Goal: Task Accomplishment & Management: Complete application form

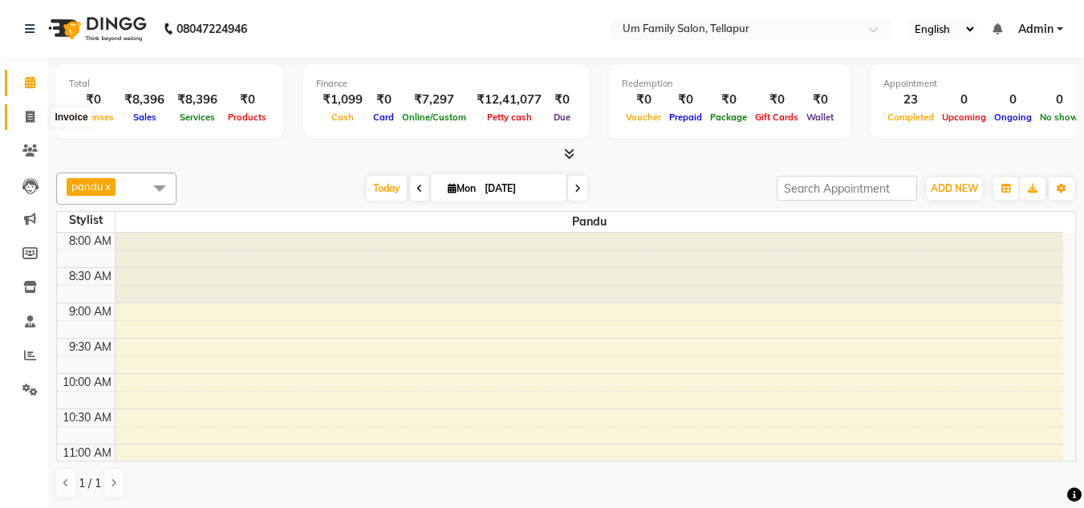
click at [30, 120] on icon at bounding box center [30, 117] width 9 height 12
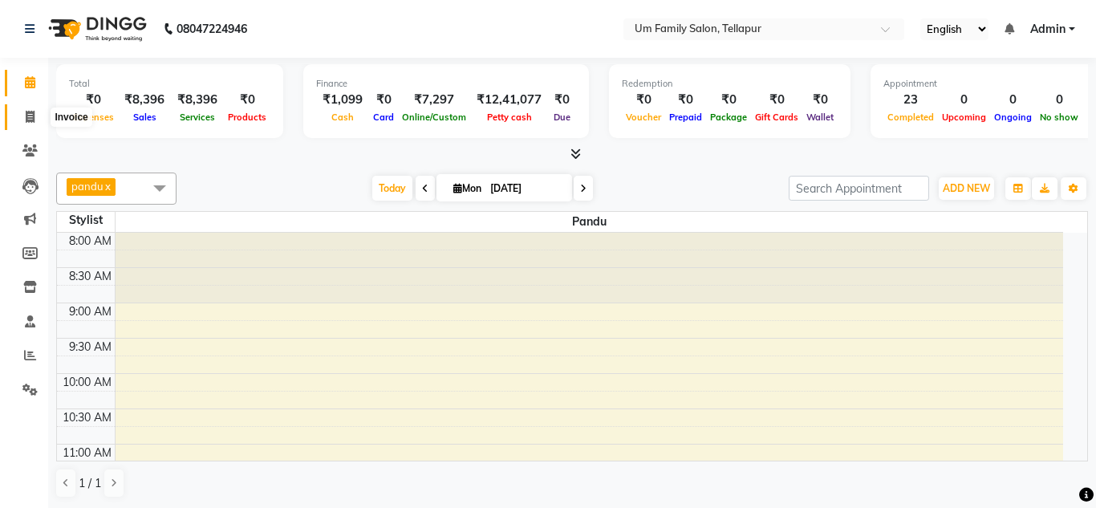
select select "service"
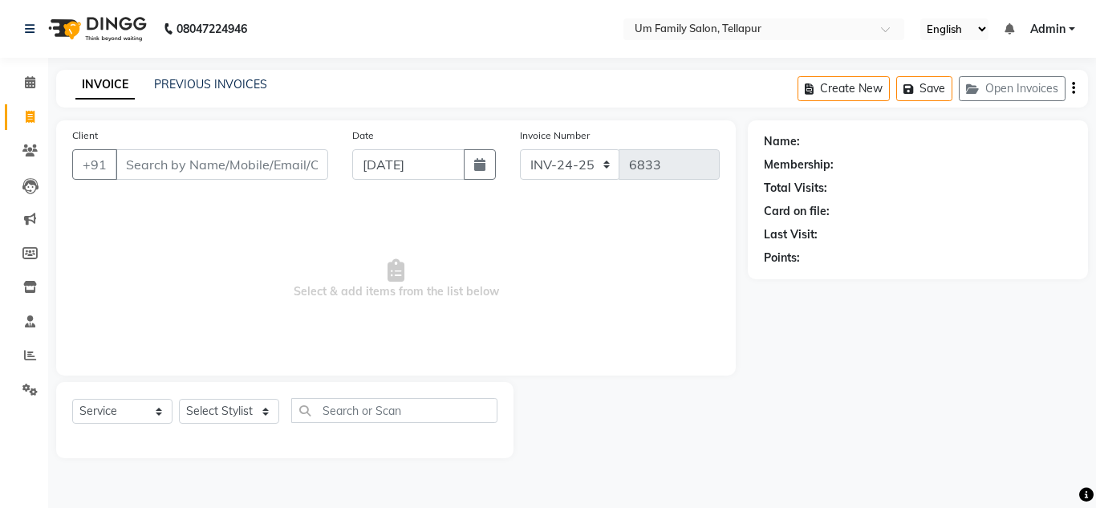
click at [149, 169] on input "Client" at bounding box center [222, 164] width 213 height 30
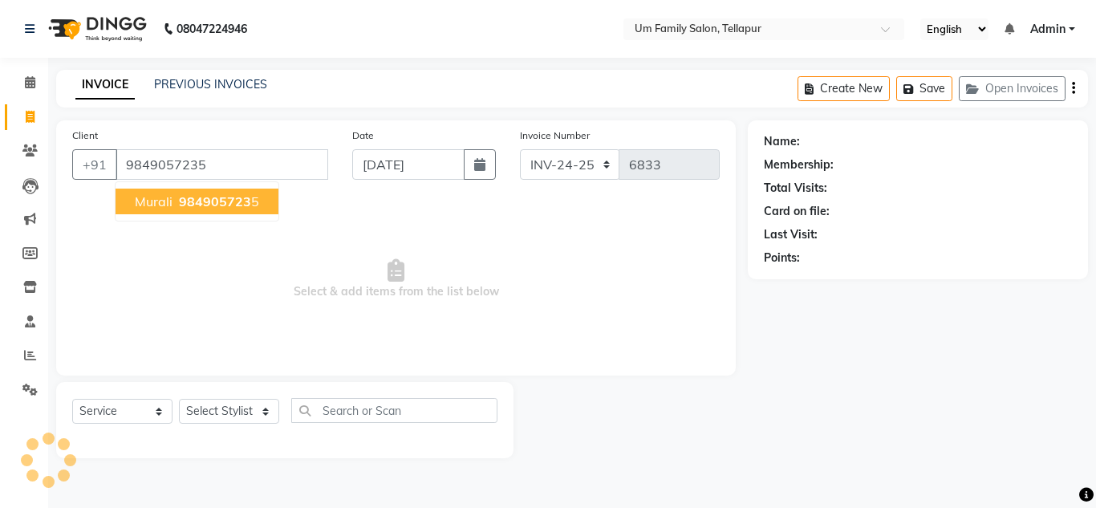
type input "9849057235"
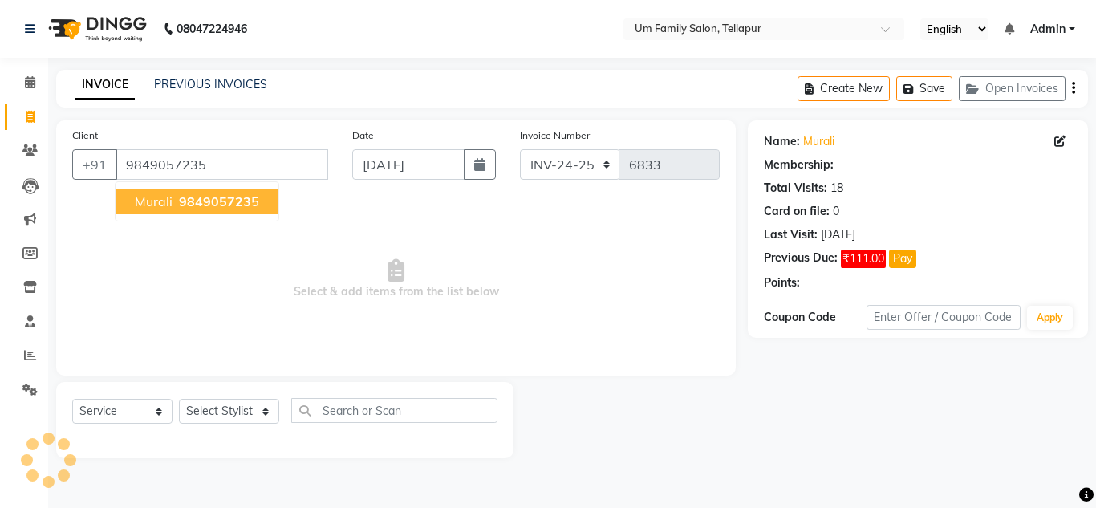
select select "1: Object"
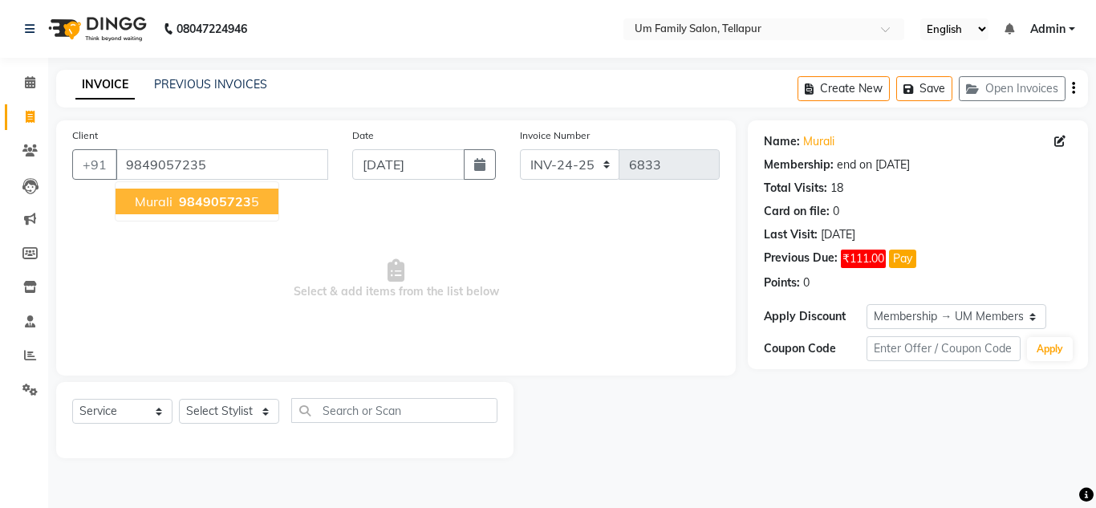
click at [151, 202] on span "Murali" at bounding box center [154, 201] width 38 height 16
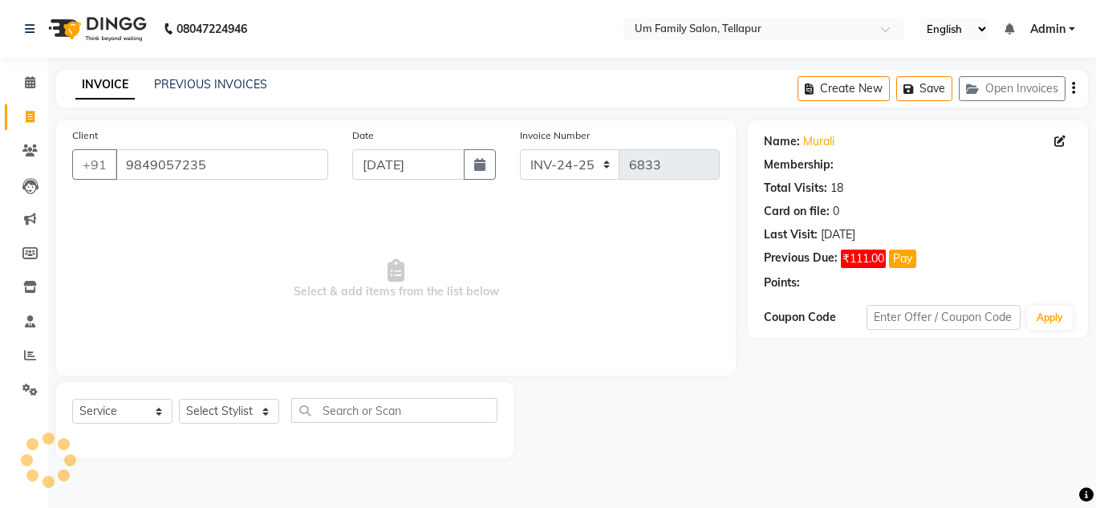
select select "1: Object"
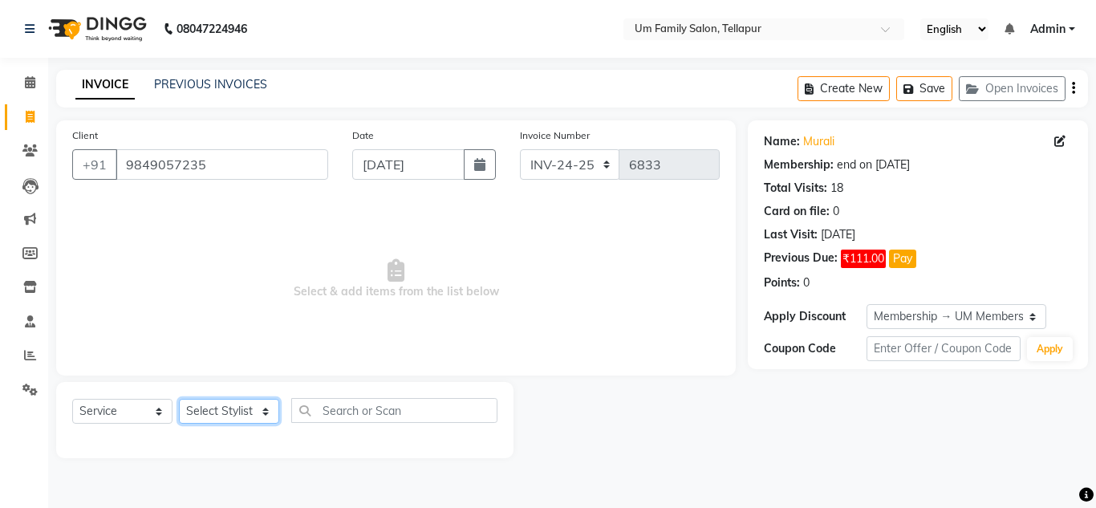
click at [258, 409] on select "Select Stylist Akash K. SAI pandu sangeetha srikanth" at bounding box center [229, 411] width 100 height 25
select select "53917"
click at [179, 399] on select "Select Stylist Akash K. SAI pandu sangeetha srikanth" at bounding box center [229, 411] width 100 height 25
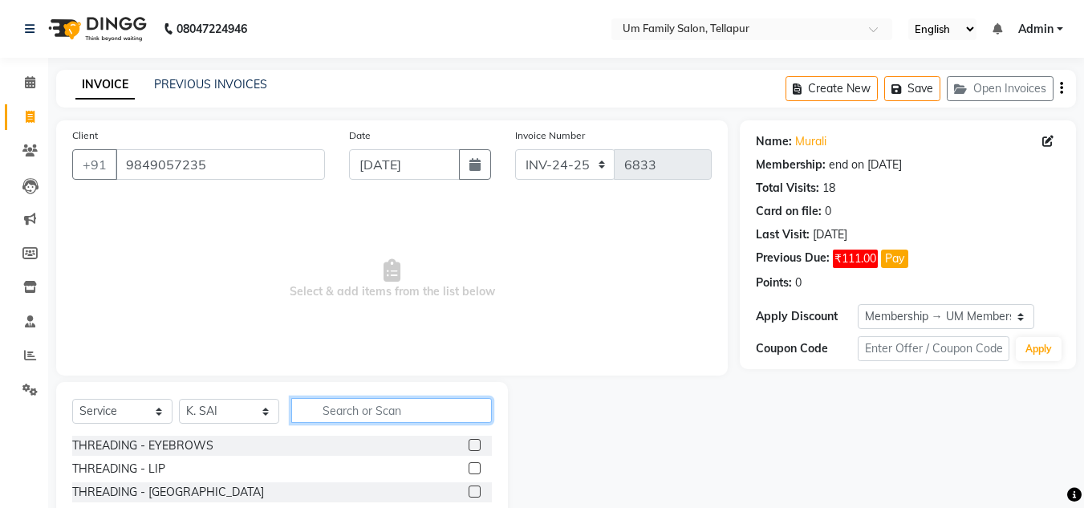
click at [331, 406] on input "text" at bounding box center [391, 410] width 201 height 25
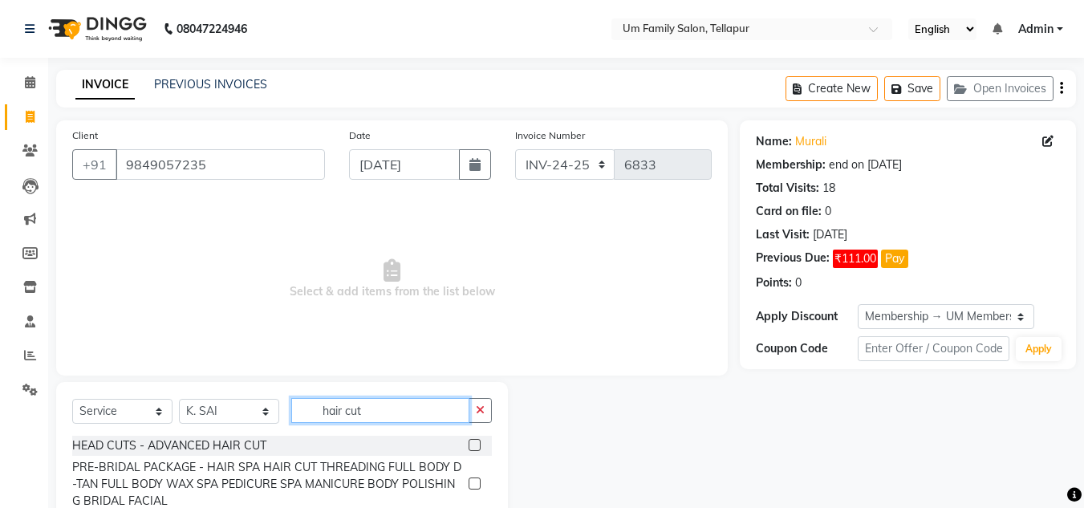
click at [331, 406] on input "hair cut" at bounding box center [380, 410] width 178 height 25
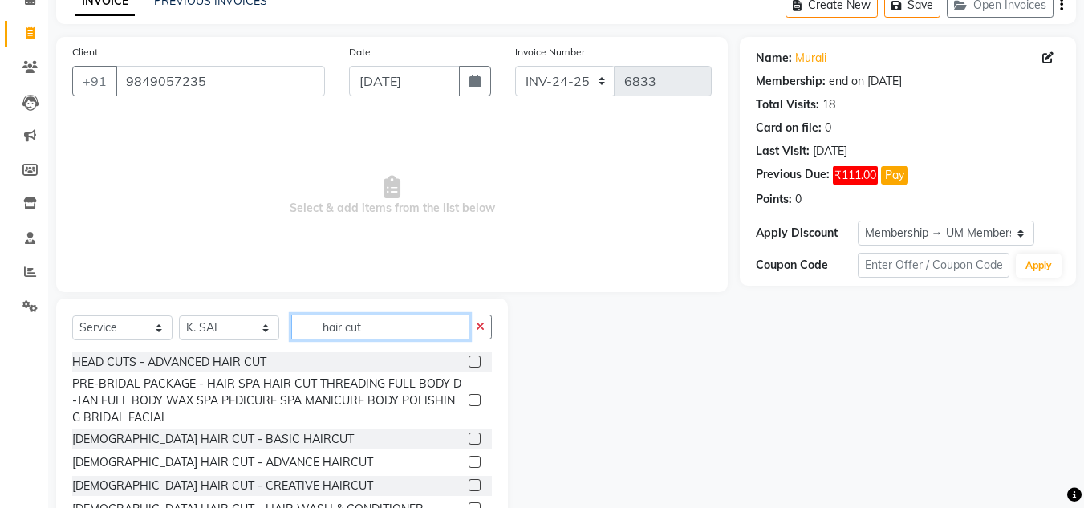
scroll to position [135, 0]
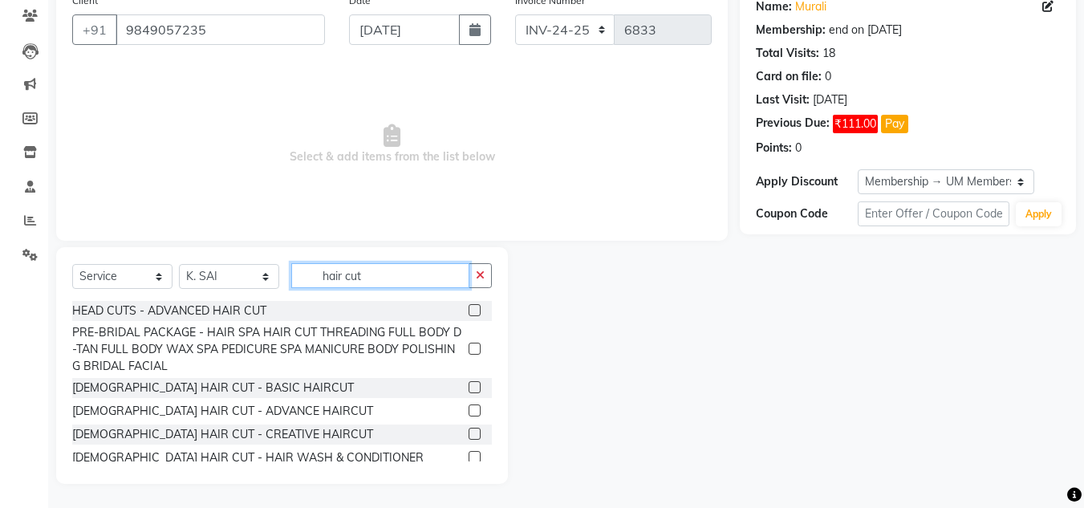
type input "hair cut"
click at [469, 387] on label at bounding box center [475, 387] width 12 height 12
click at [469, 387] on input "checkbox" at bounding box center [474, 388] width 10 height 10
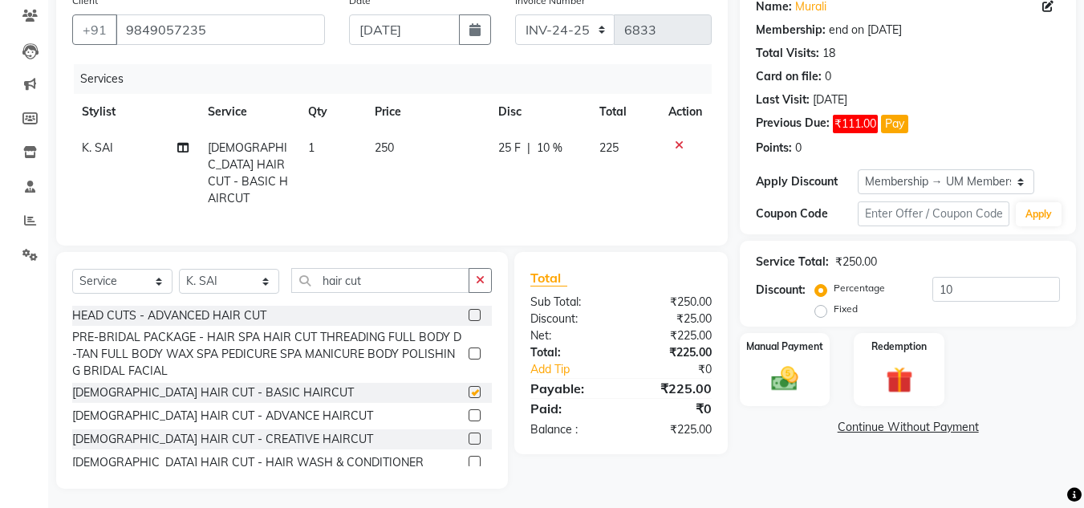
checkbox input "false"
click at [778, 387] on img at bounding box center [784, 379] width 45 height 32
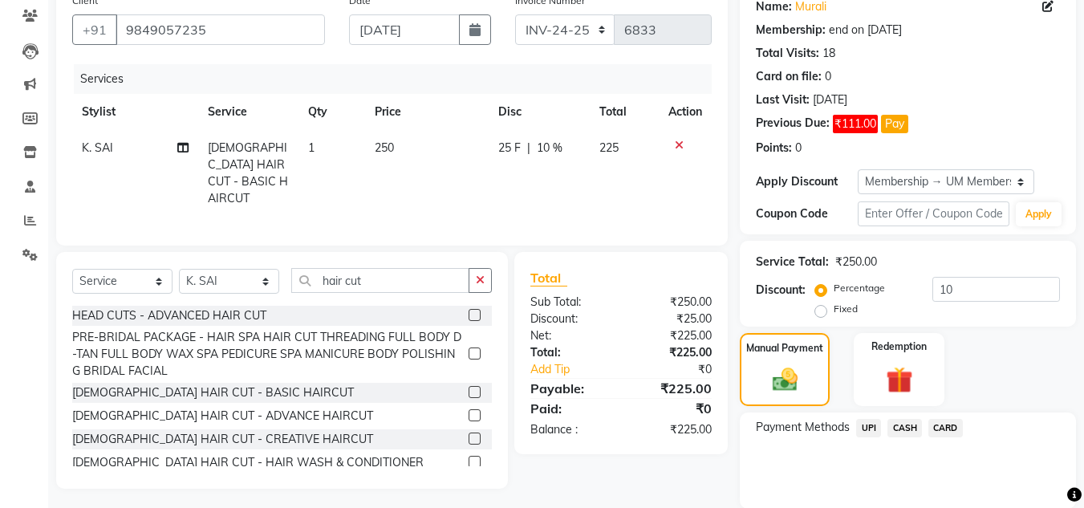
click at [867, 425] on span "UPI" at bounding box center [868, 428] width 25 height 18
click at [911, 501] on button "Add Payment" at bounding box center [963, 513] width 194 height 25
click at [853, 128] on span "₹111.00" at bounding box center [855, 124] width 45 height 18
click at [877, 124] on span "₹111.00" at bounding box center [855, 124] width 45 height 18
click at [875, 124] on span "₹111.00" at bounding box center [855, 124] width 45 height 18
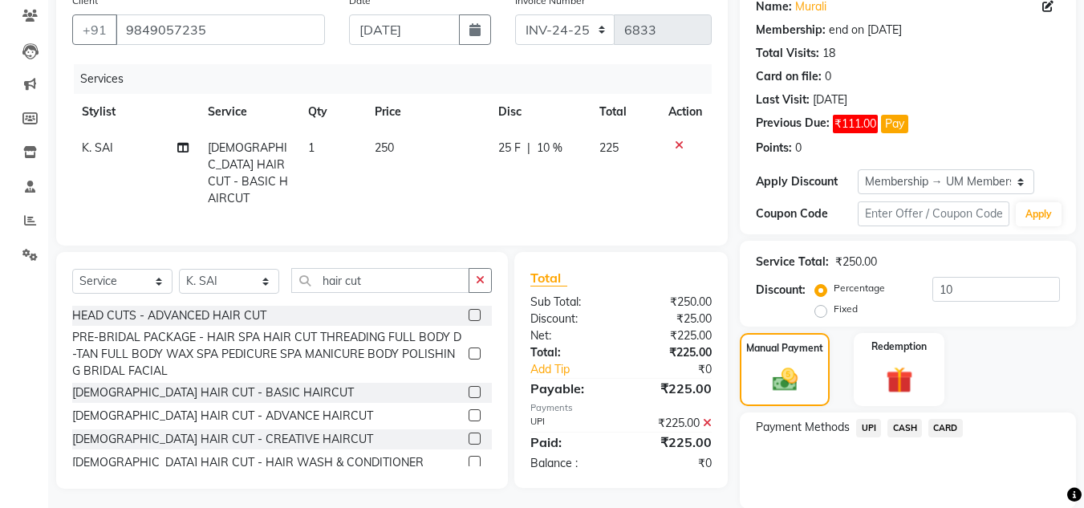
click at [875, 124] on span "₹111.00" at bounding box center [855, 124] width 45 height 18
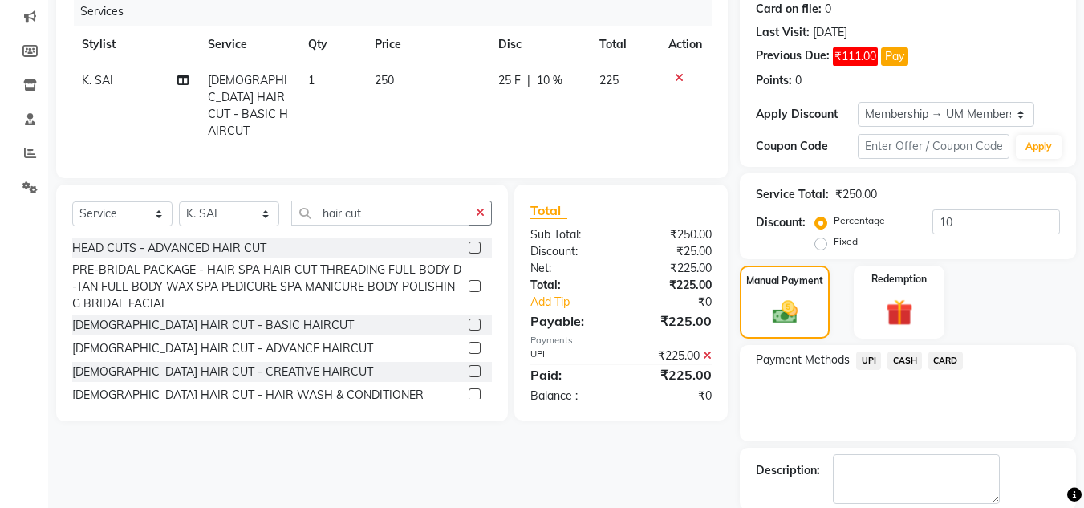
scroll to position [283, 0]
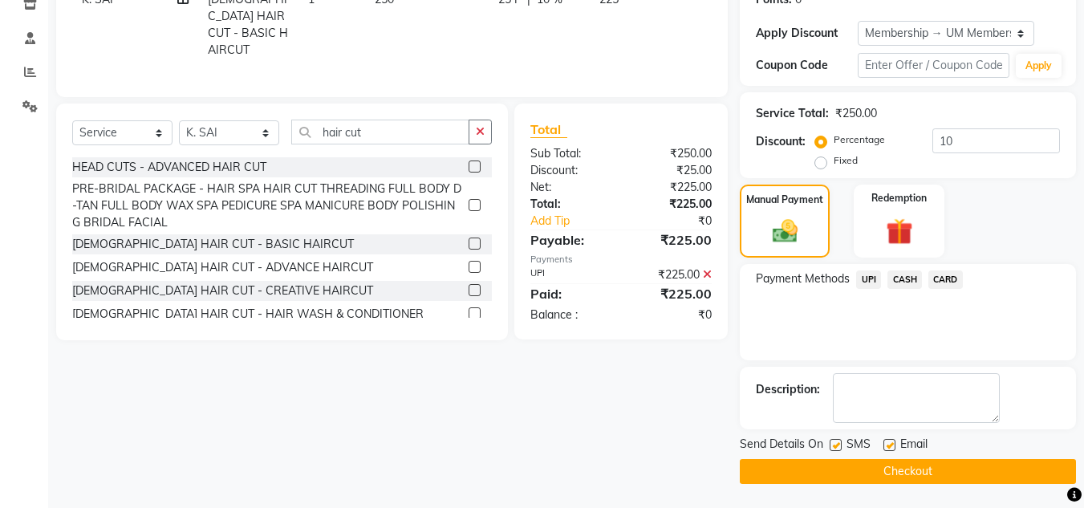
click at [927, 473] on button "Checkout" at bounding box center [908, 471] width 336 height 25
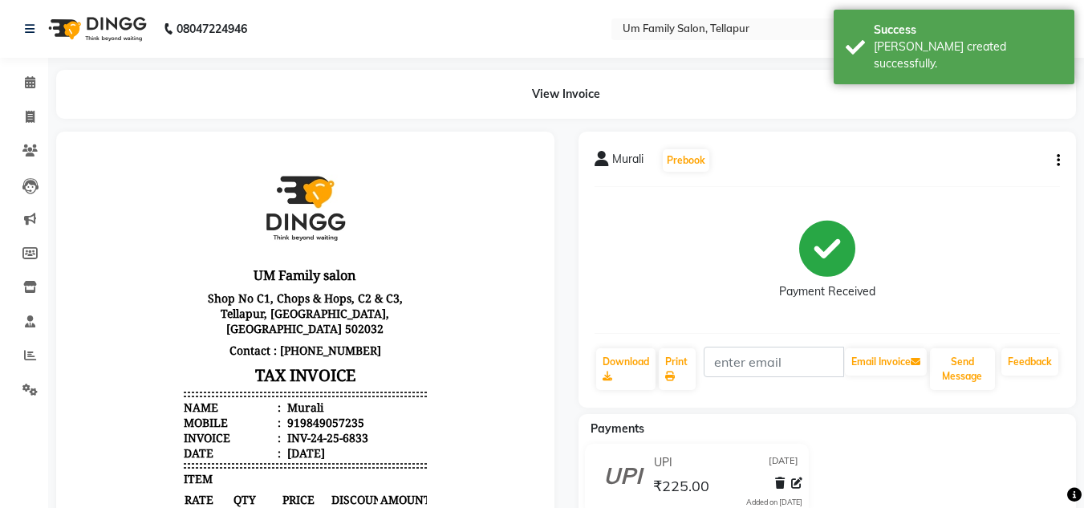
click at [1063, 153] on div "Murali Prebook Payment Received Download Print Email Invoice Send Message Feedb…" at bounding box center [827, 270] width 498 height 276
click at [1054, 156] on button "button" at bounding box center [1055, 160] width 10 height 17
click at [996, 177] on div "Edit Invoice" at bounding box center [978, 181] width 110 height 20
select select "service"
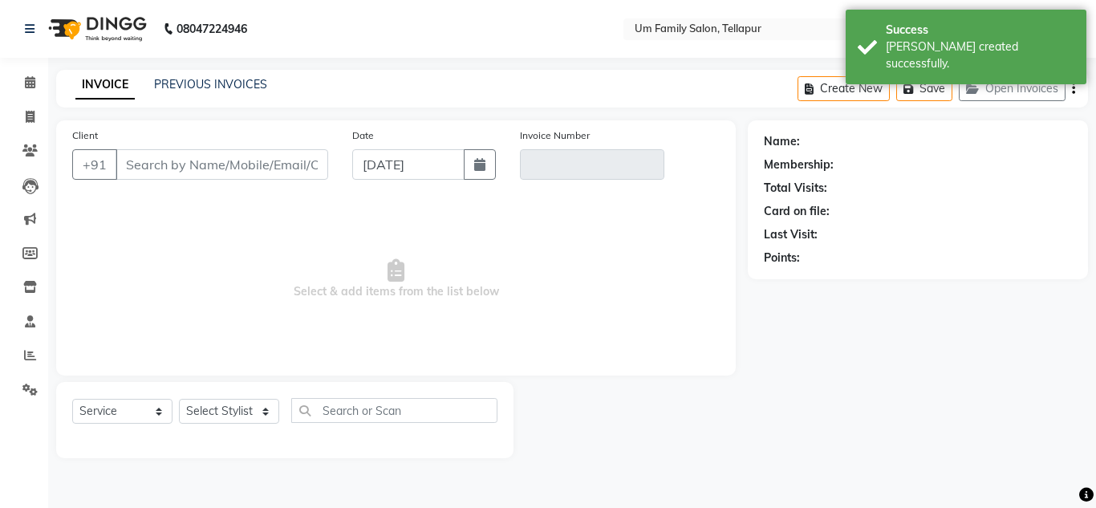
type input "9849057235"
type input "INV-24-25-6833"
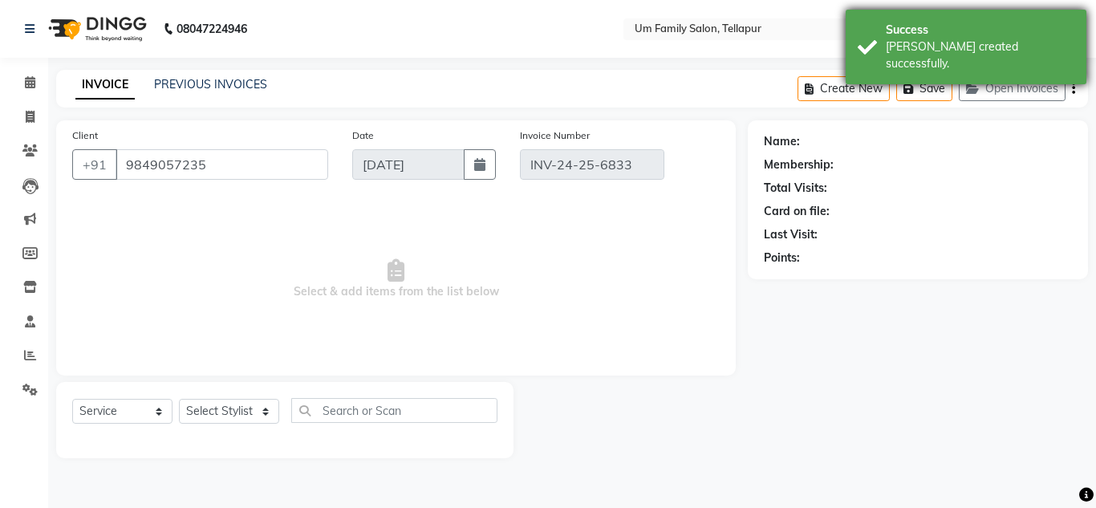
select select "1: Object"
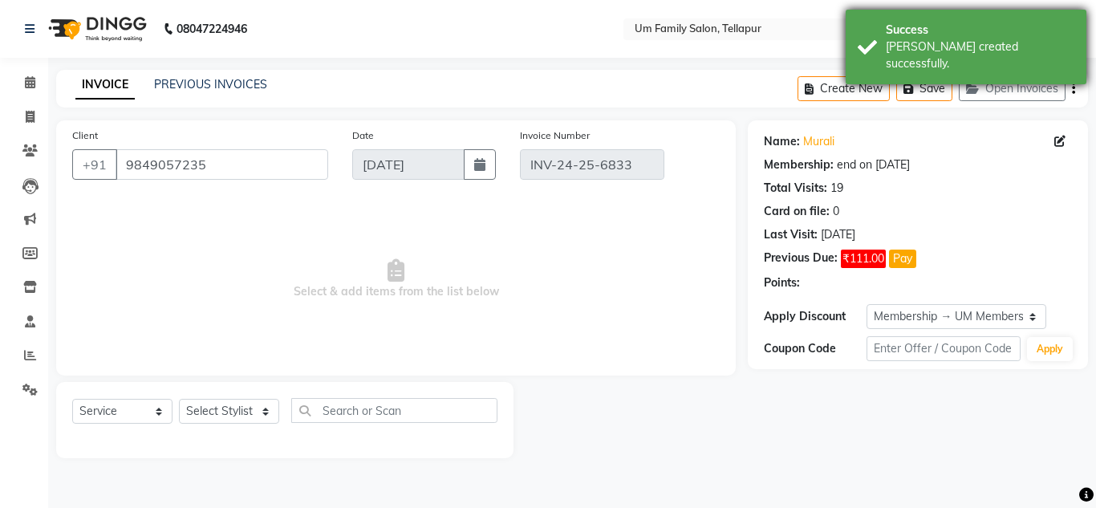
select select "select"
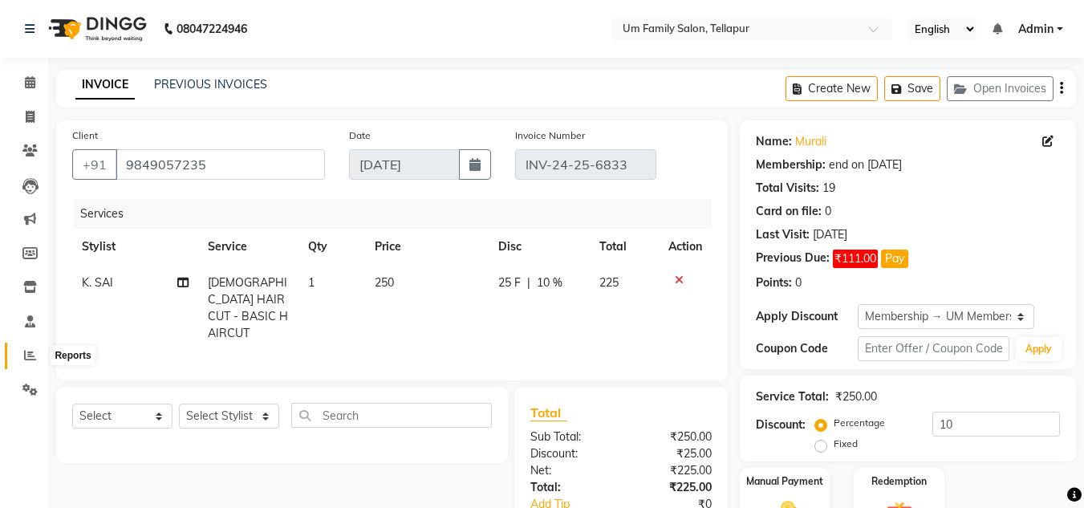
click at [19, 360] on span at bounding box center [30, 356] width 28 height 18
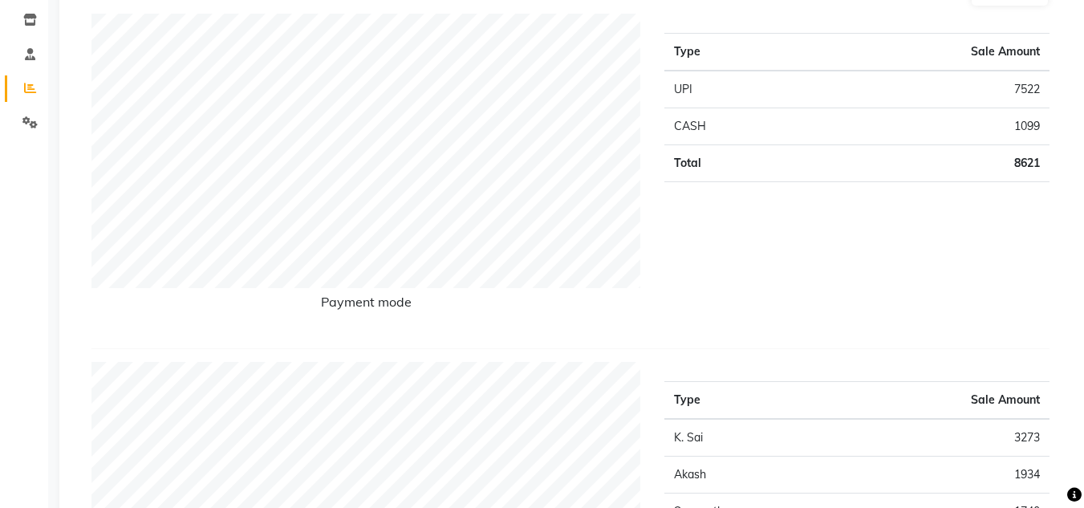
scroll to position [299, 0]
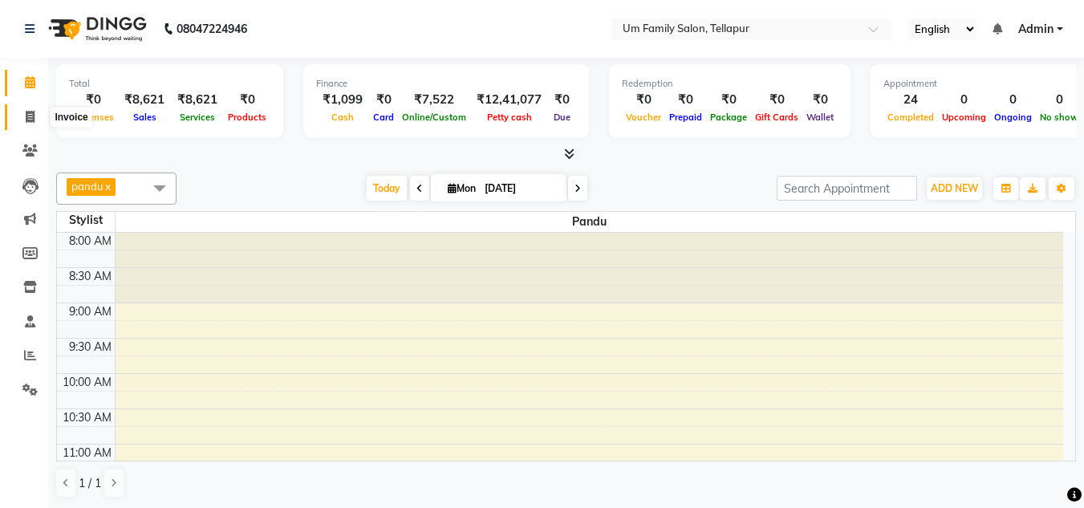
click at [26, 112] on icon at bounding box center [30, 117] width 9 height 12
select select "service"
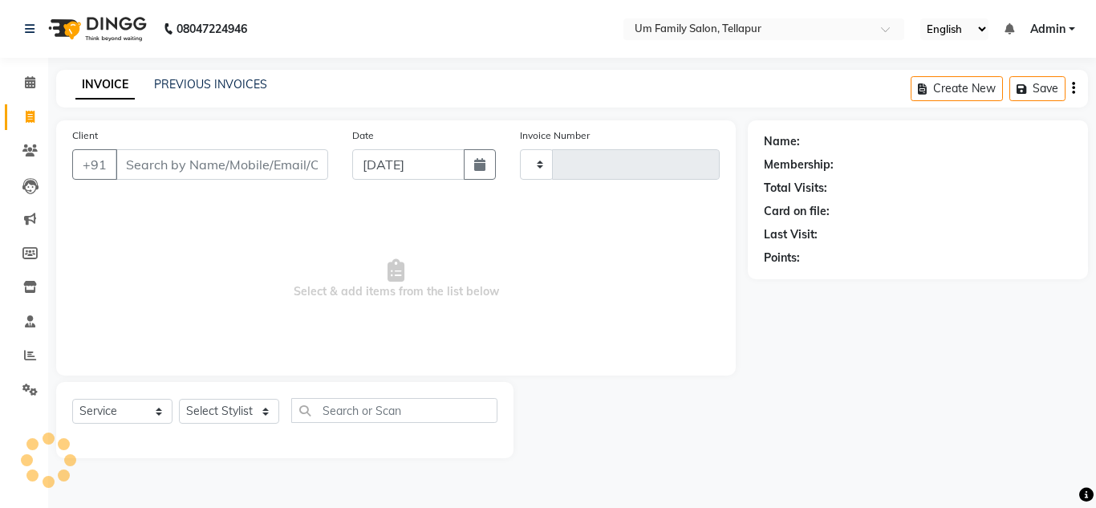
type input "6834"
select select "5102"
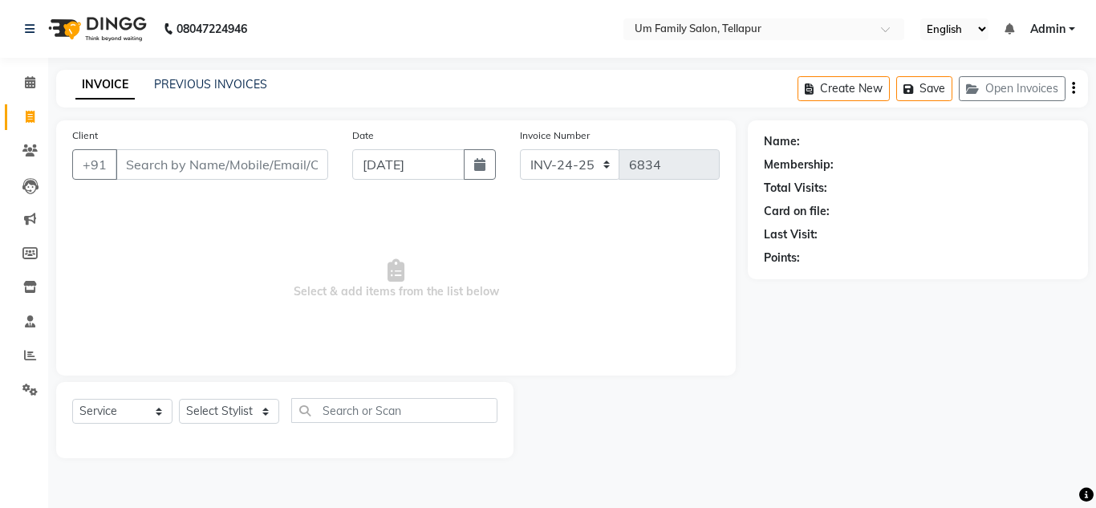
click at [162, 164] on input "Client" at bounding box center [222, 164] width 213 height 30
click at [143, 175] on input "Client" at bounding box center [222, 164] width 213 height 30
type input "8008824325"
click at [260, 167] on span "Add Client" at bounding box center [286, 164] width 63 height 16
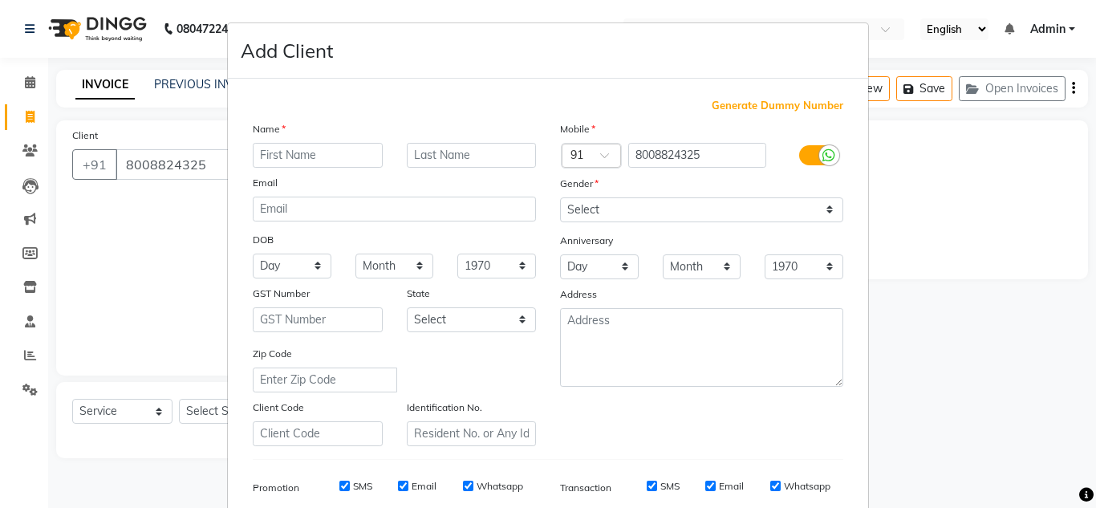
click at [261, 156] on input "text" at bounding box center [318, 155] width 130 height 25
type input "b"
type input "b.s"
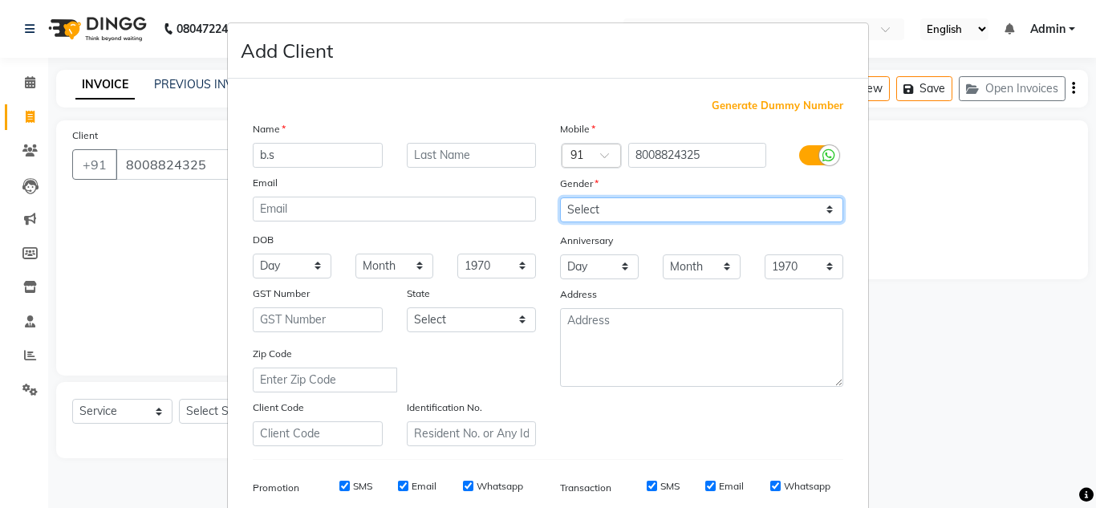
click at [673, 207] on select "Select Male Female Other Prefer Not To Say" at bounding box center [701, 209] width 283 height 25
select select "female"
click at [560, 197] on select "Select Male Female Other Prefer Not To Say" at bounding box center [701, 209] width 283 height 25
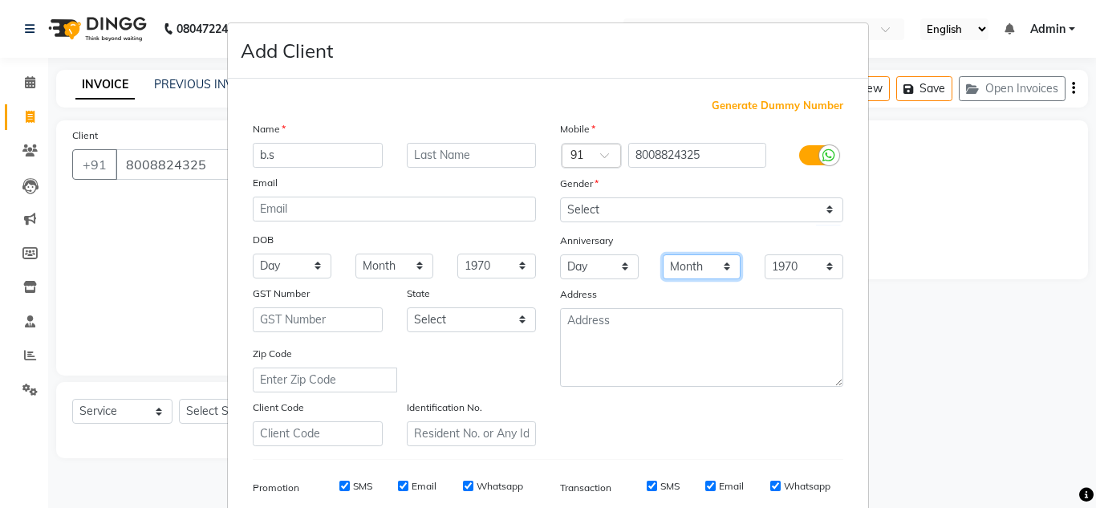
click at [665, 276] on select "Month January February March April May June July August September October Novem…" at bounding box center [702, 266] width 79 height 25
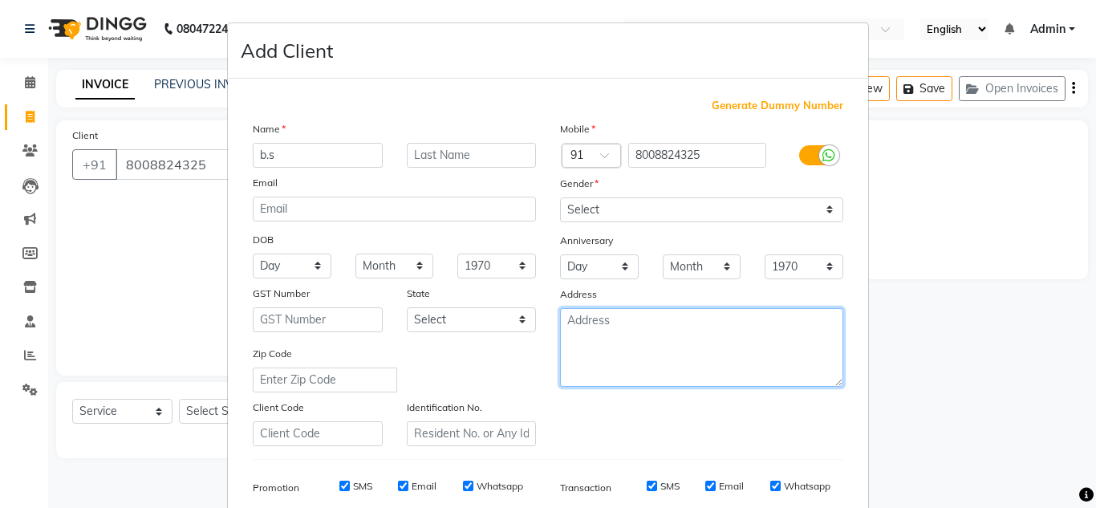
click at [785, 364] on textarea at bounding box center [701, 347] width 283 height 79
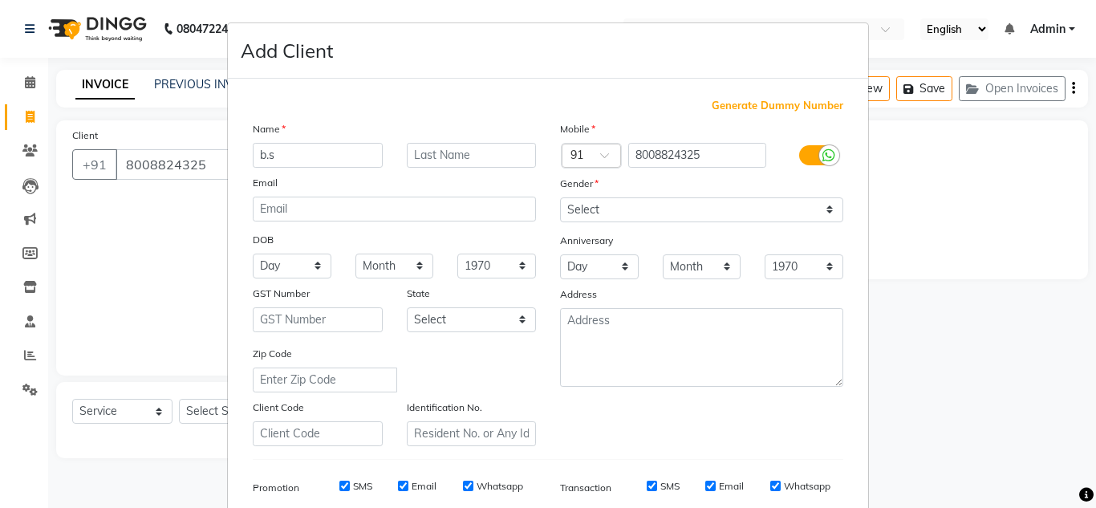
click at [1065, 472] on ngb-modal-window "Add Client Generate Dummy Number Name b.s Email DOB Day 01 02 03 04 05 06 07 08…" at bounding box center [548, 254] width 1096 height 508
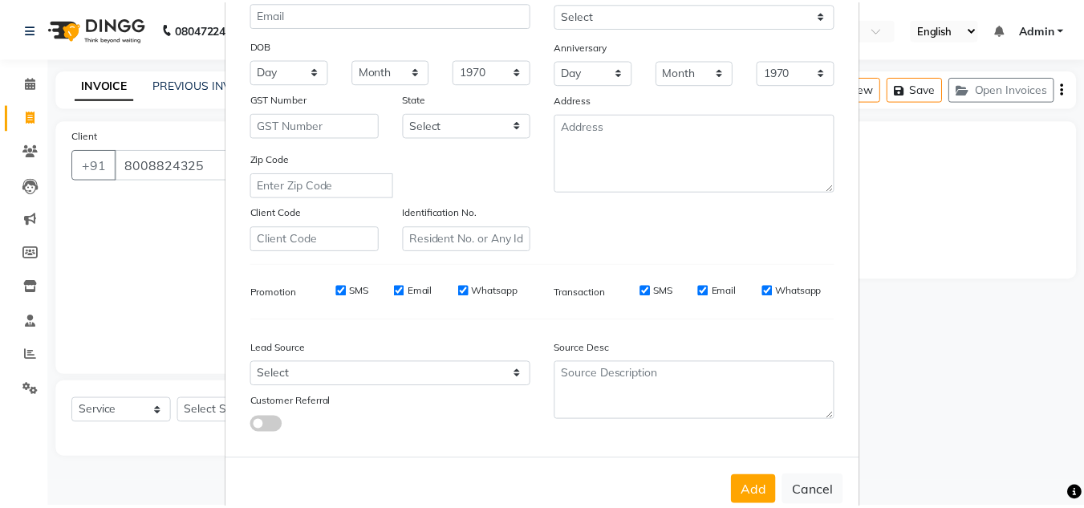
scroll to position [233, 0]
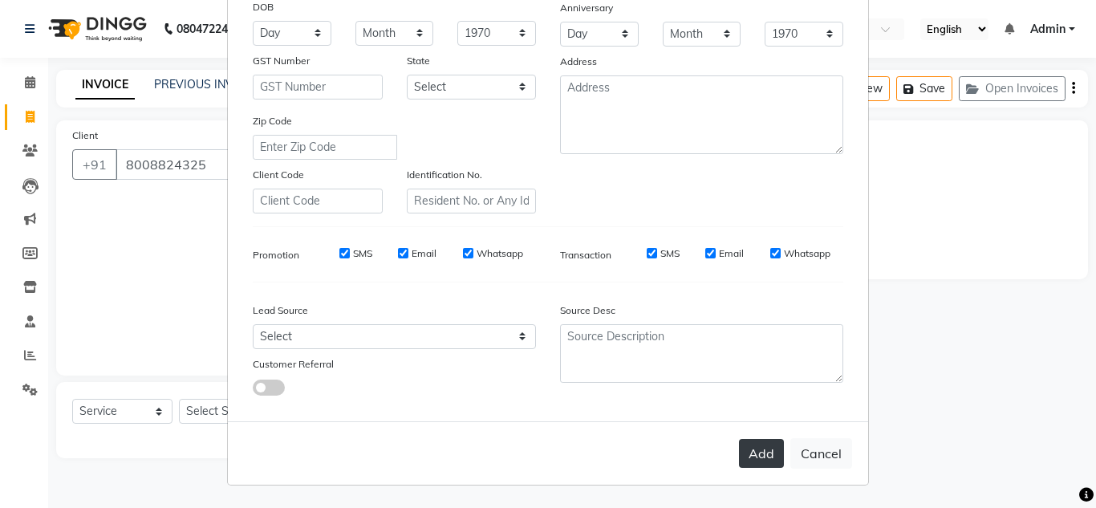
click at [761, 453] on button "Add" at bounding box center [761, 453] width 45 height 29
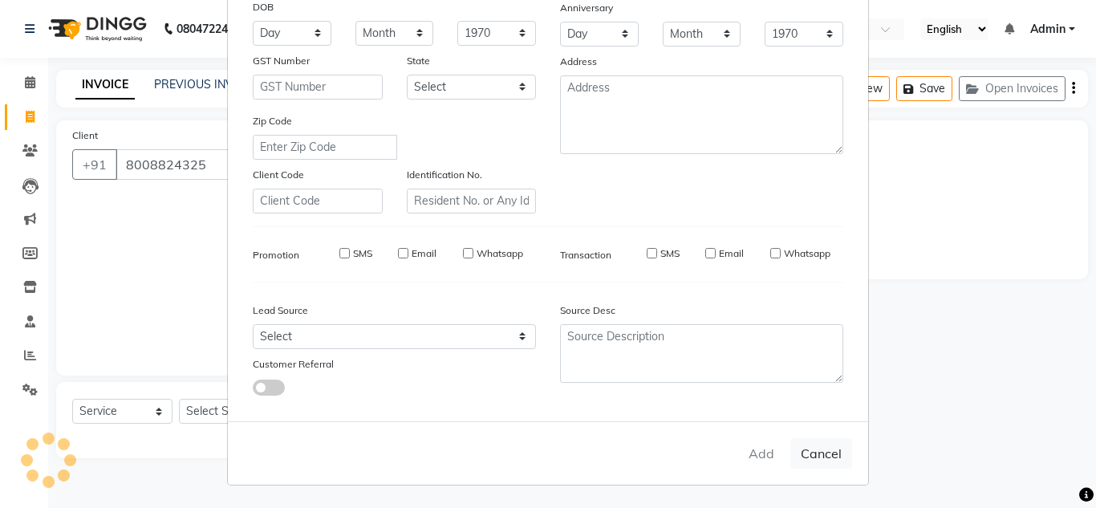
select select
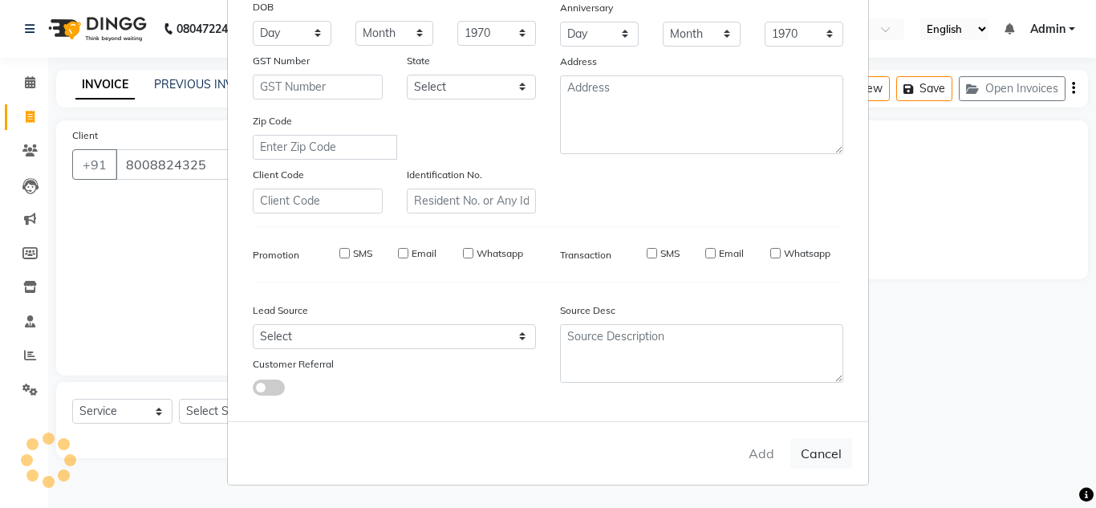
select select
checkbox input "false"
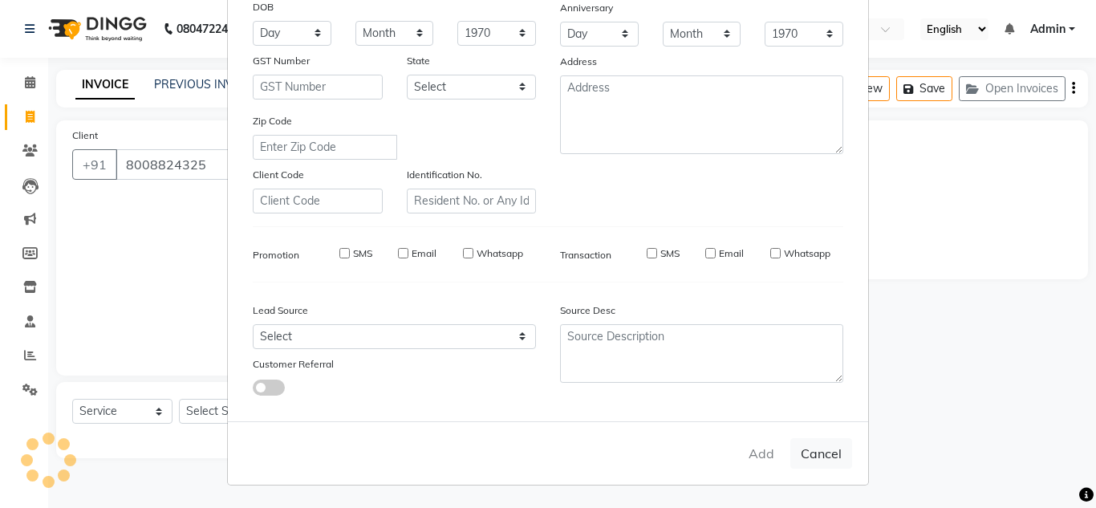
checkbox input "false"
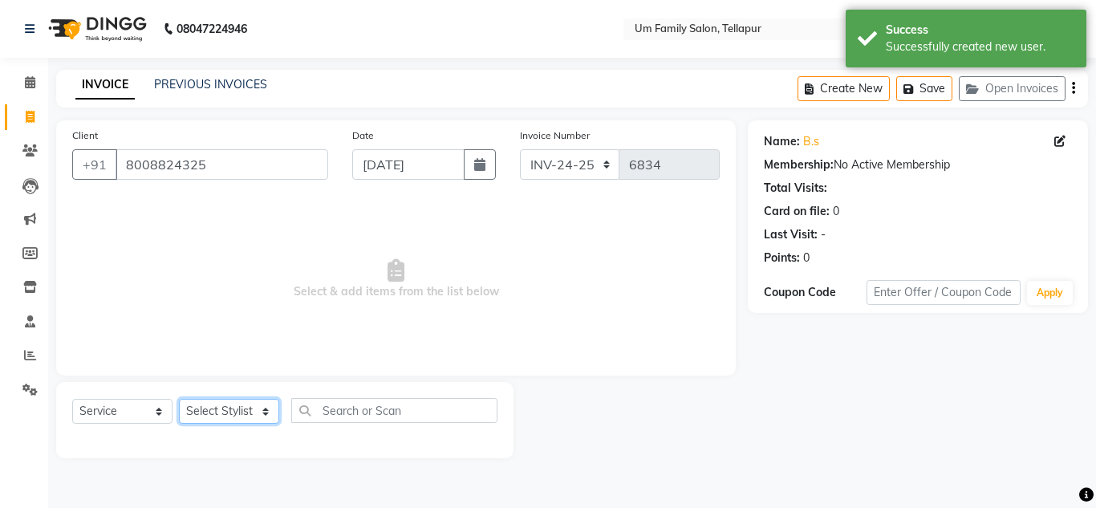
click at [206, 406] on select "Select Stylist Akash K. SAI pandu sangeetha srikanth" at bounding box center [229, 411] width 100 height 25
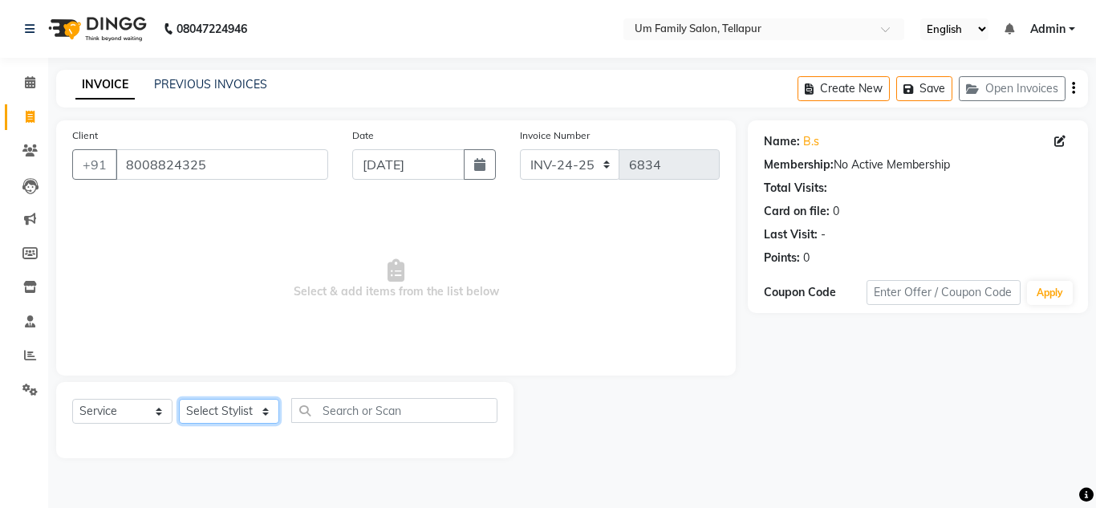
select select "50956"
click at [179, 399] on select "Select Stylist Akash K. SAI pandu sangeetha srikanth" at bounding box center [229, 411] width 100 height 25
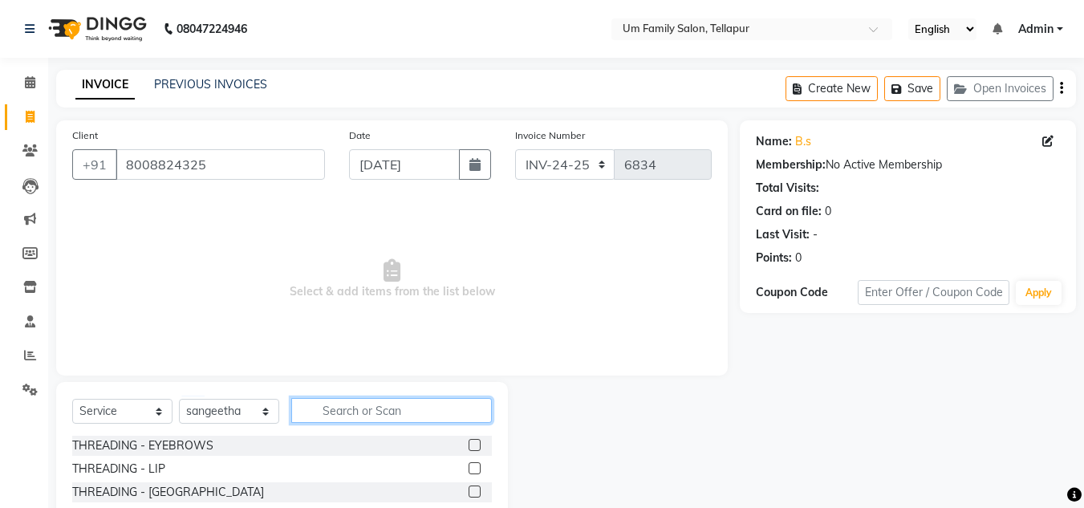
click at [338, 416] on input "text" at bounding box center [391, 410] width 201 height 25
click at [469, 448] on label at bounding box center [475, 445] width 12 height 12
click at [469, 448] on input "checkbox" at bounding box center [474, 445] width 10 height 10
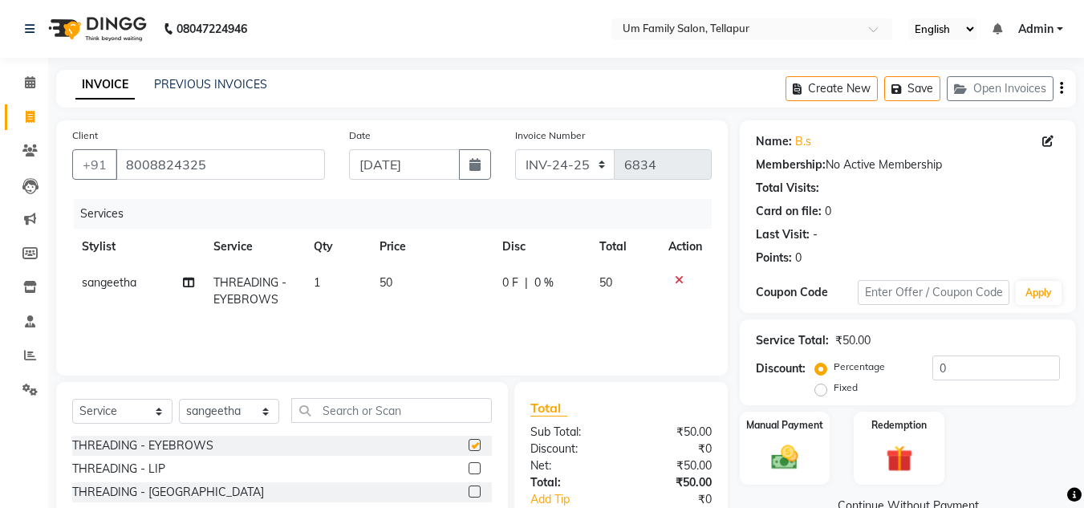
checkbox input "false"
click at [469, 468] on label at bounding box center [475, 468] width 12 height 12
click at [469, 468] on input "checkbox" at bounding box center [474, 469] width 10 height 10
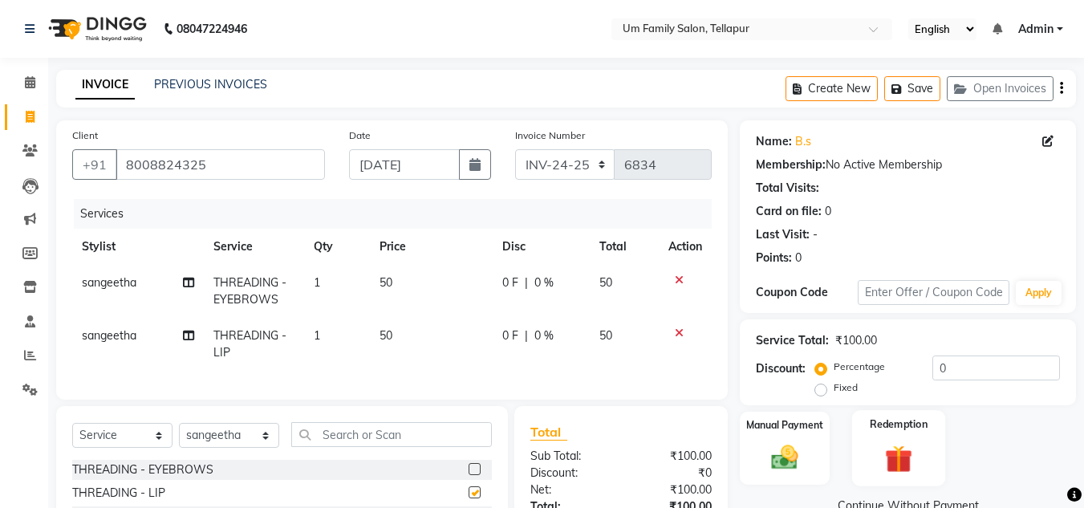
checkbox input "false"
click at [769, 463] on img at bounding box center [784, 457] width 45 height 32
click at [903, 497] on span "CASH" at bounding box center [904, 506] width 34 height 18
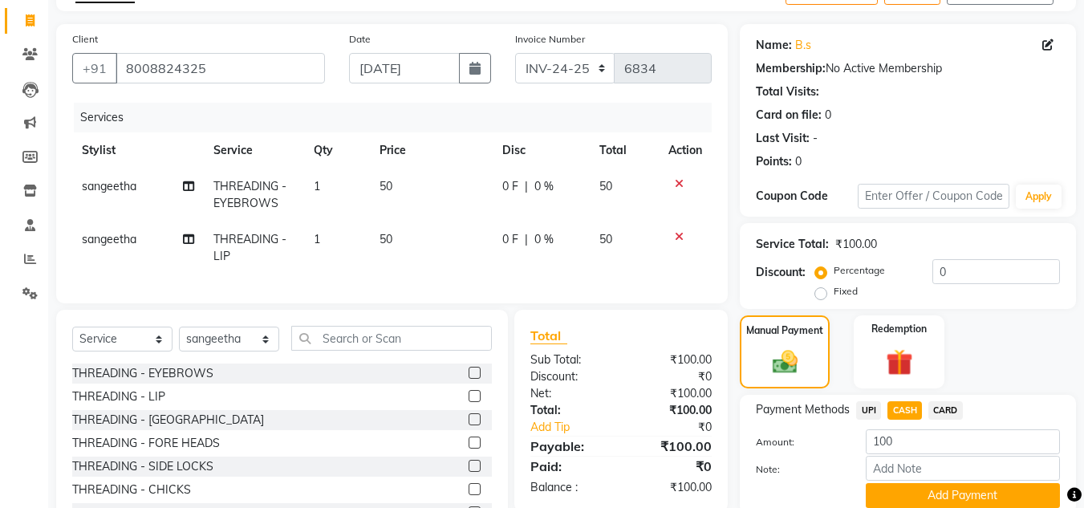
scroll to position [171, 0]
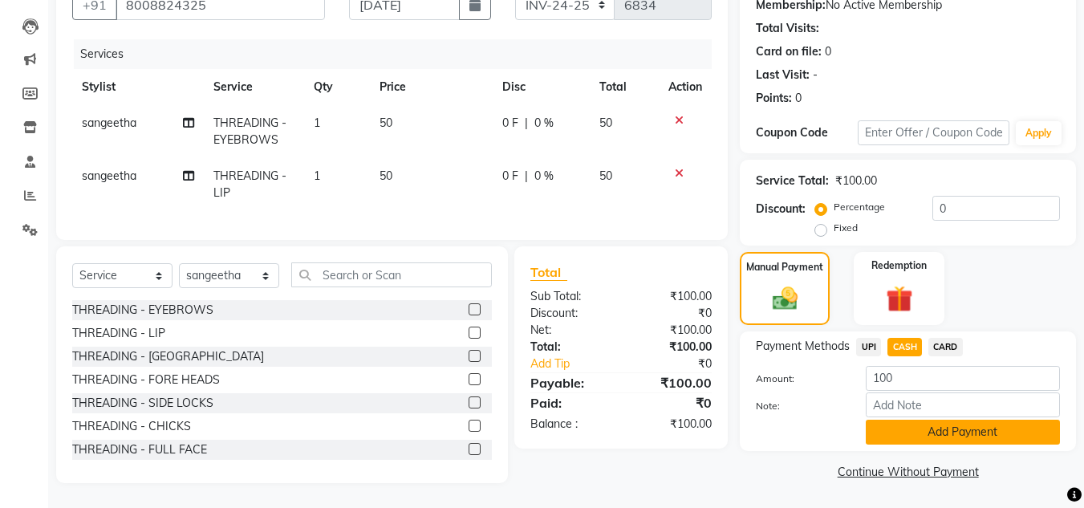
click at [1035, 428] on button "Add Payment" at bounding box center [963, 432] width 194 height 25
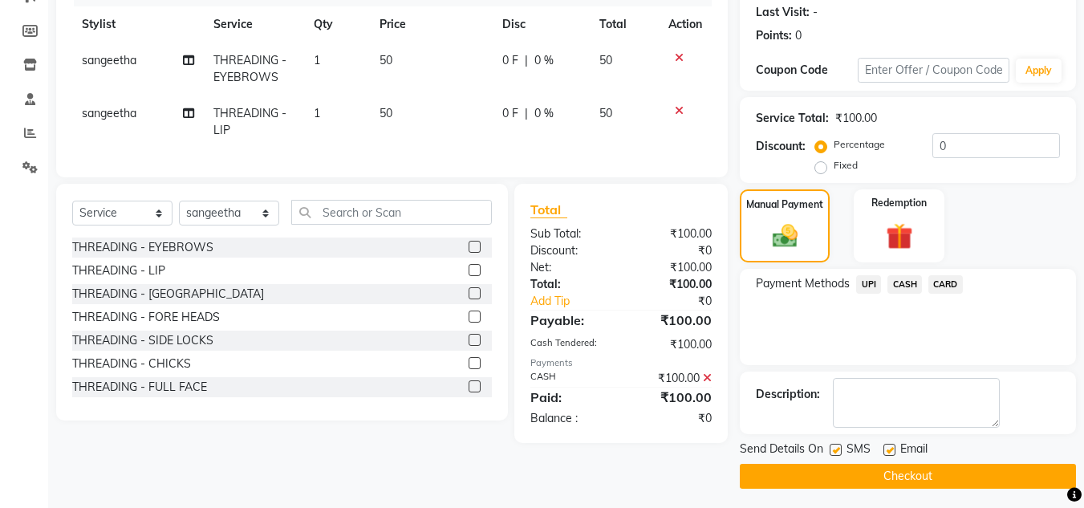
scroll to position [227, 0]
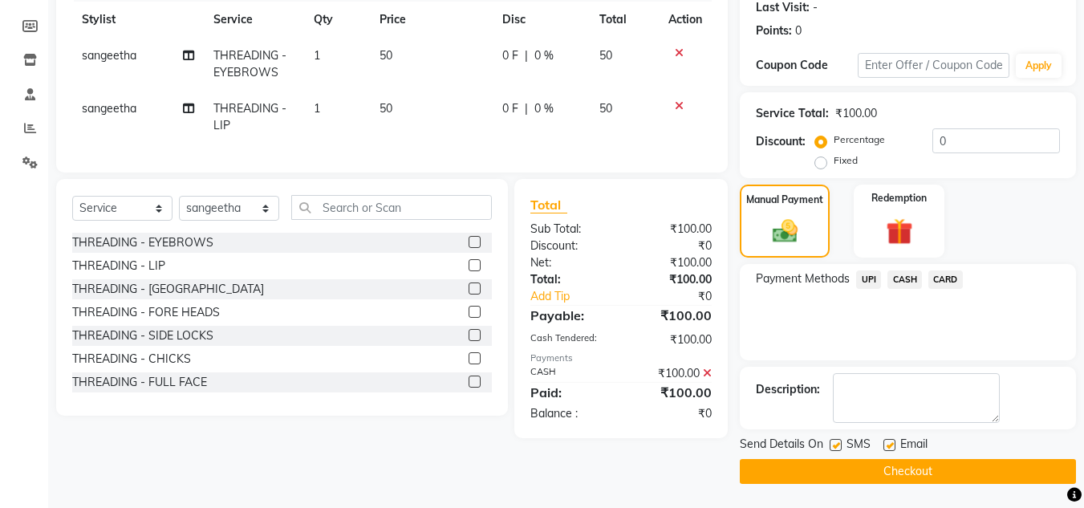
click at [1060, 465] on button "Checkout" at bounding box center [908, 471] width 336 height 25
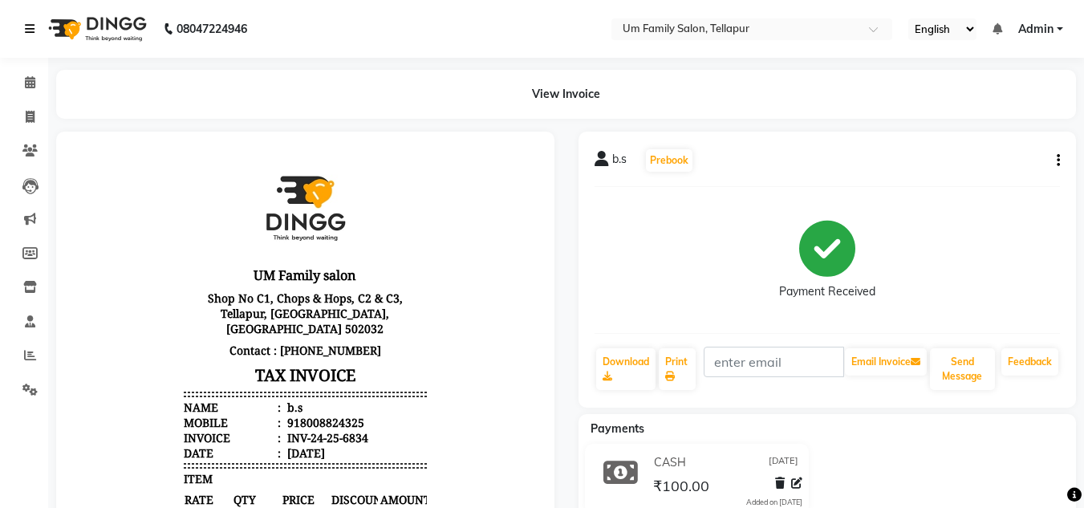
click at [30, 38] on link at bounding box center [33, 28] width 16 height 45
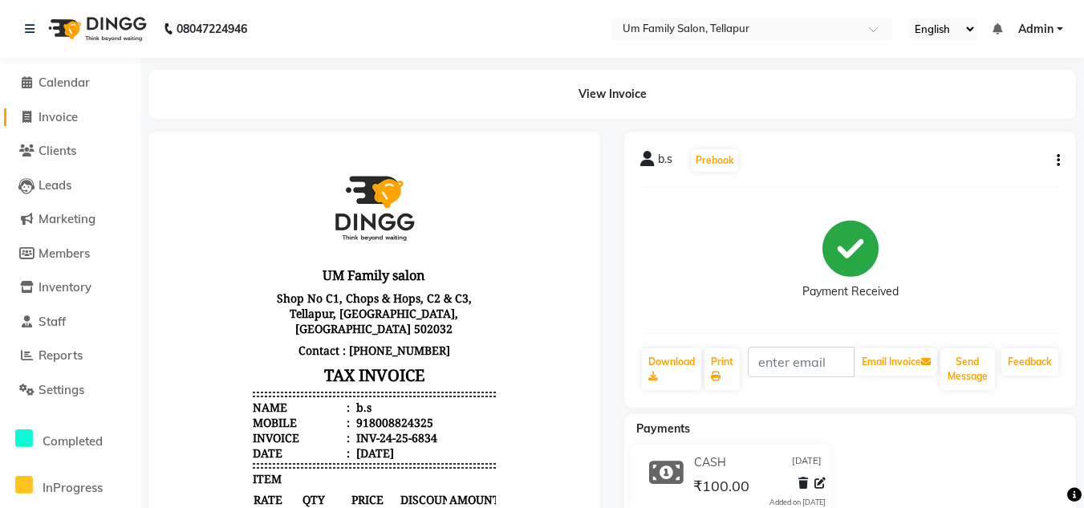
click at [47, 115] on span "Invoice" at bounding box center [58, 116] width 39 height 15
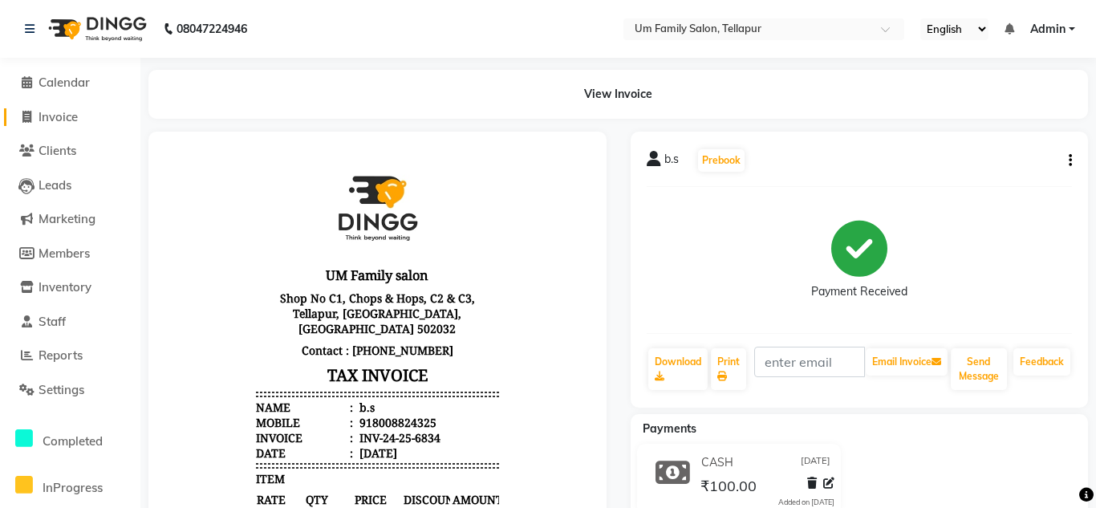
select select "service"
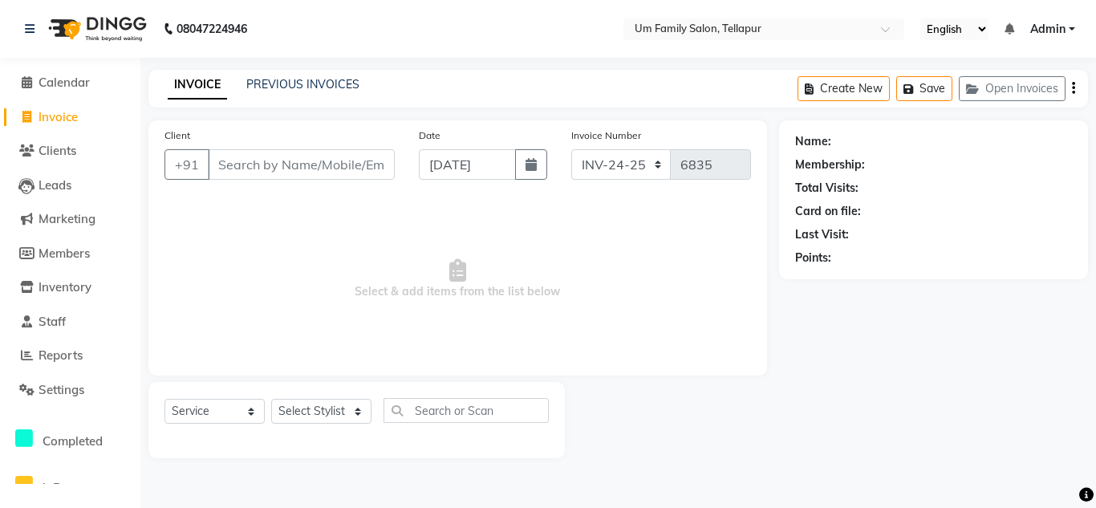
click at [253, 162] on input "Client" at bounding box center [301, 164] width 187 height 30
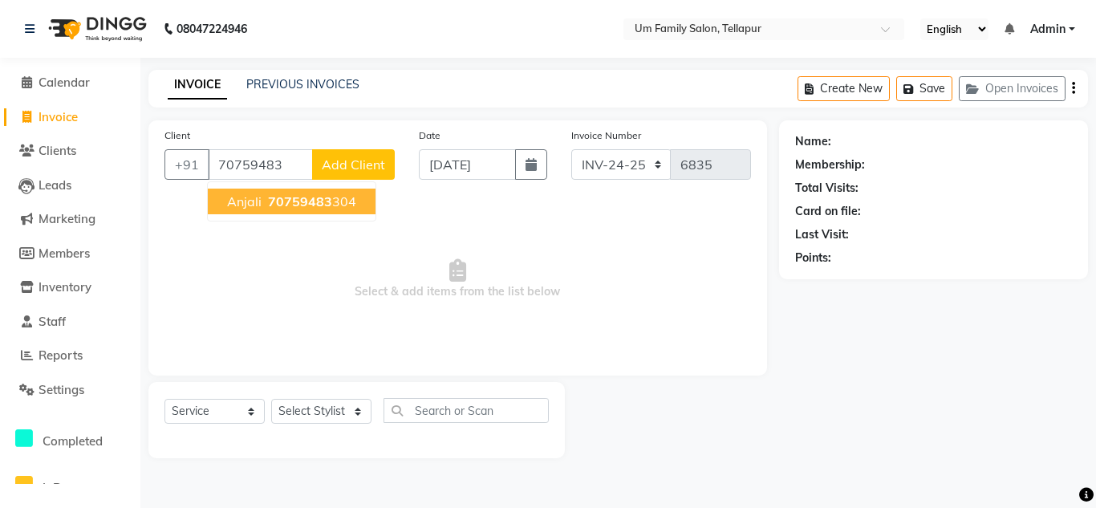
click at [292, 207] on span "70759483" at bounding box center [300, 201] width 64 height 16
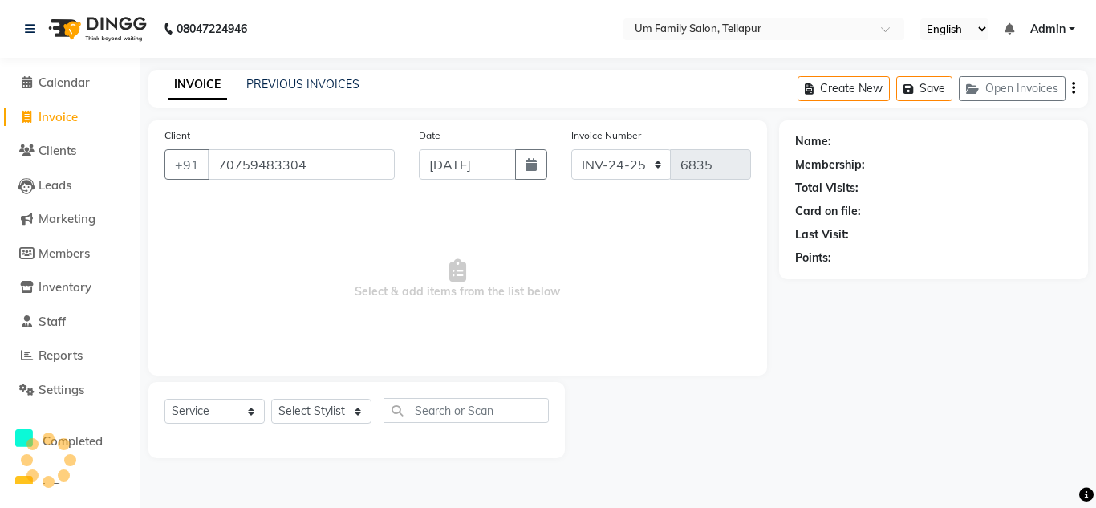
type input "70759483304"
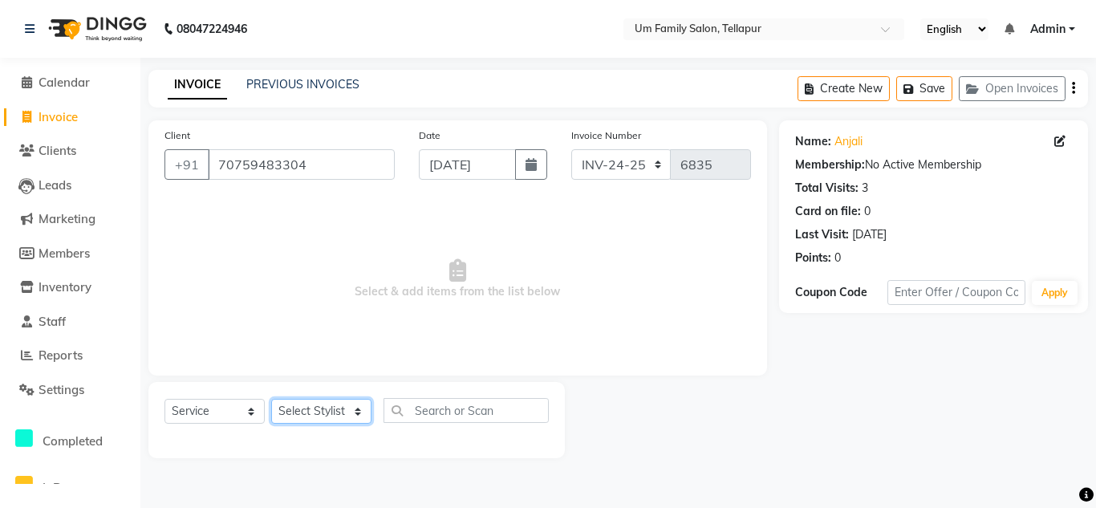
click at [335, 410] on select "Select Stylist Akash K. SAI pandu sangeetha srikanth" at bounding box center [321, 411] width 100 height 25
select select "50956"
click at [271, 399] on select "Select Stylist Akash K. SAI pandu sangeetha srikanth" at bounding box center [321, 411] width 100 height 25
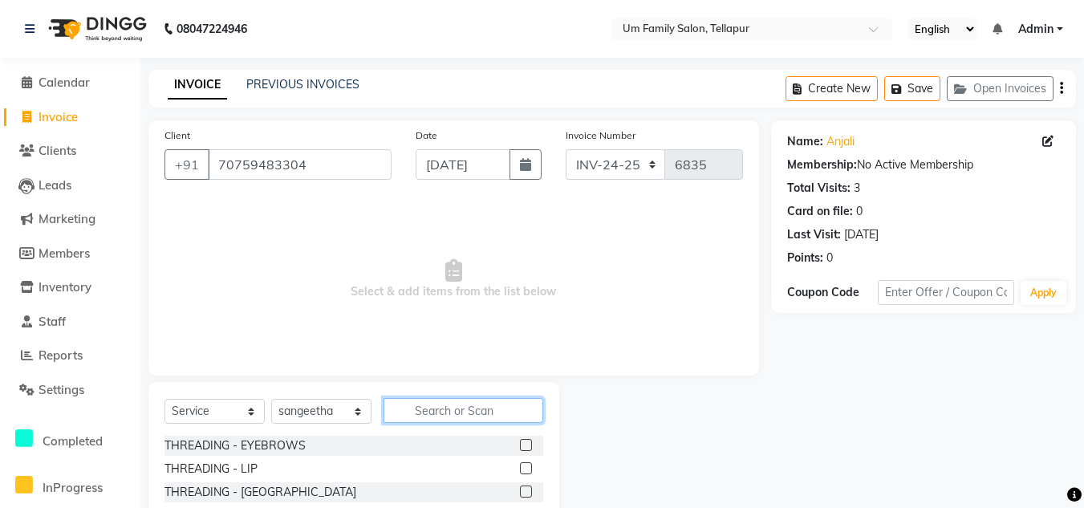
click at [434, 409] on input "text" at bounding box center [464, 410] width 160 height 25
click at [520, 444] on label at bounding box center [526, 445] width 12 height 12
click at [520, 444] on input "checkbox" at bounding box center [525, 445] width 10 height 10
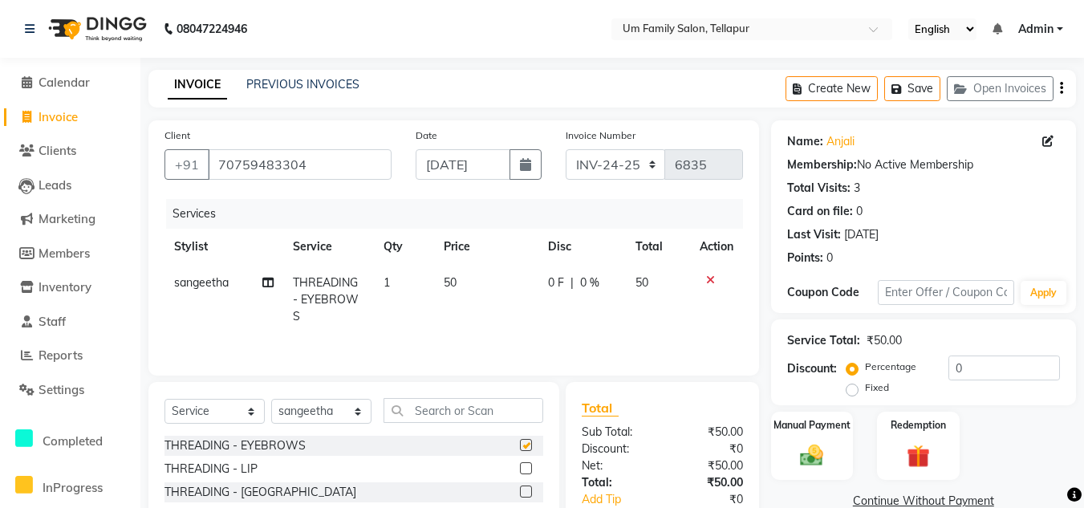
checkbox input "false"
click at [520, 462] on label at bounding box center [526, 468] width 12 height 12
click at [520, 464] on input "checkbox" at bounding box center [525, 469] width 10 height 10
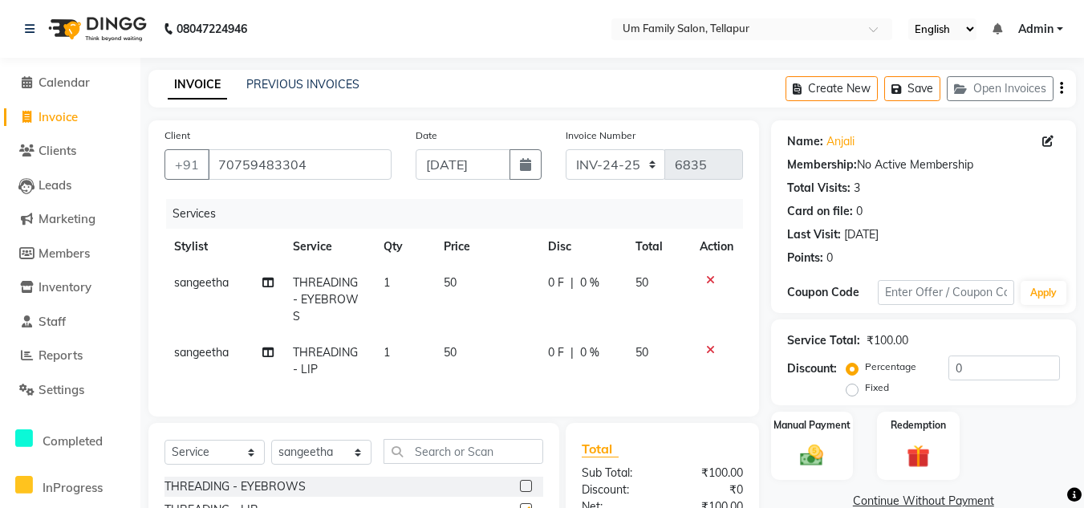
checkbox input "false"
click at [793, 452] on img at bounding box center [812, 455] width 39 height 28
click at [895, 497] on span "UPI" at bounding box center [899, 502] width 25 height 18
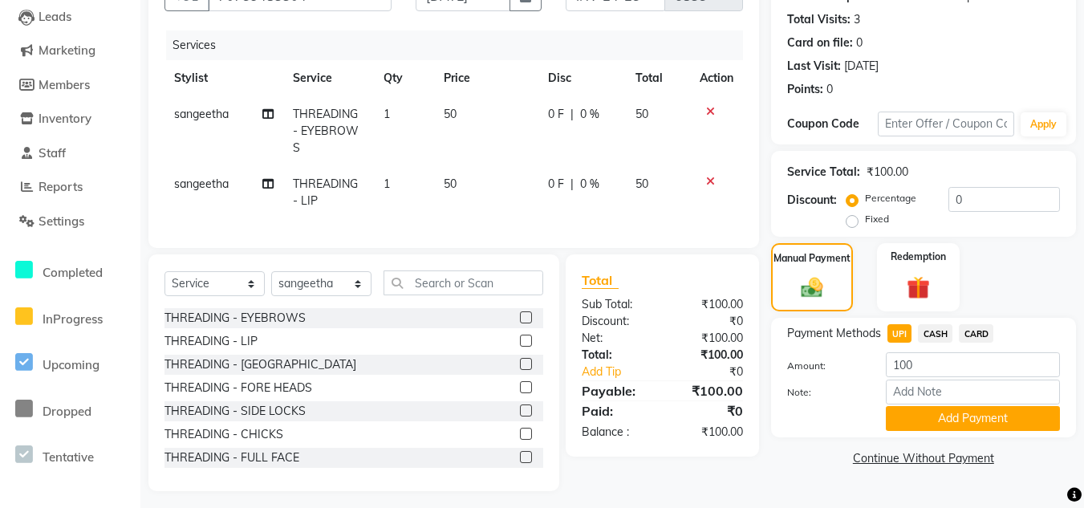
scroll to position [171, 0]
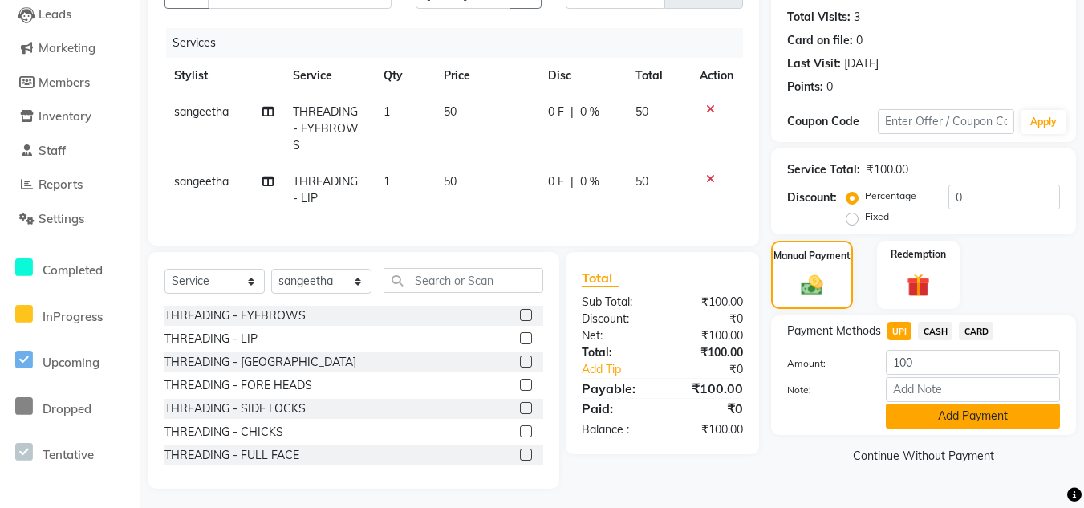
click at [1023, 416] on button "Add Payment" at bounding box center [973, 416] width 174 height 25
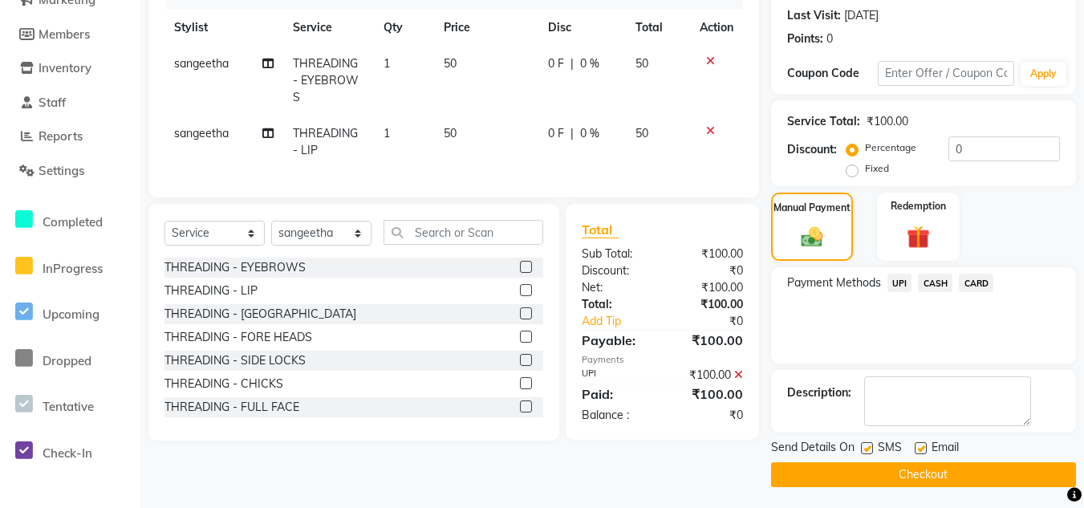
scroll to position [222, 0]
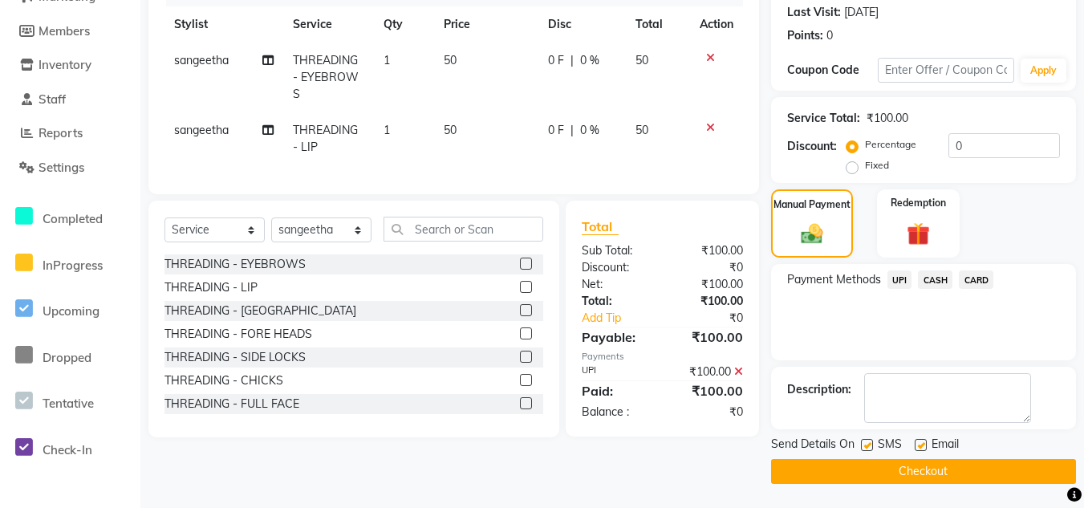
click at [1021, 477] on button "Checkout" at bounding box center [923, 471] width 305 height 25
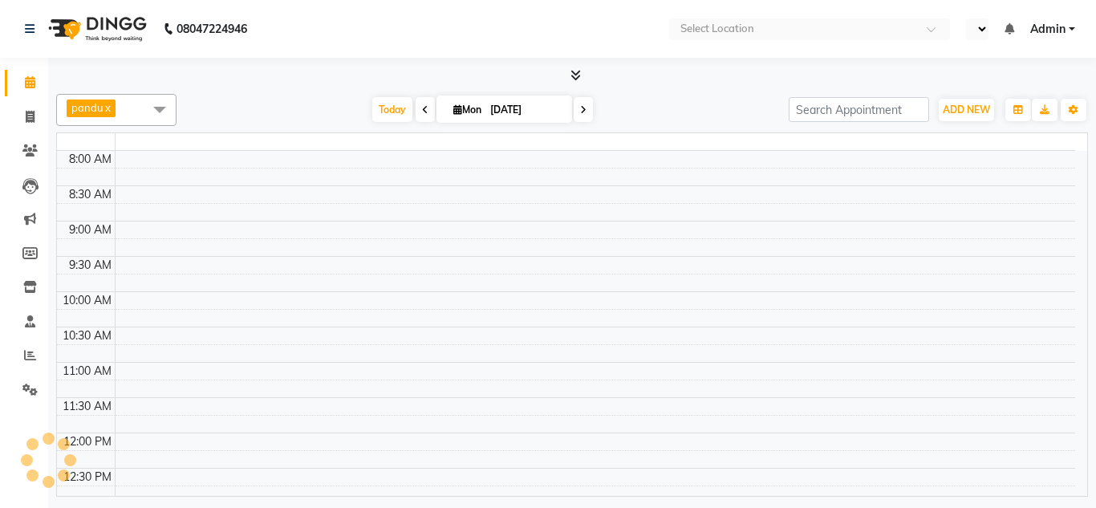
select select "en"
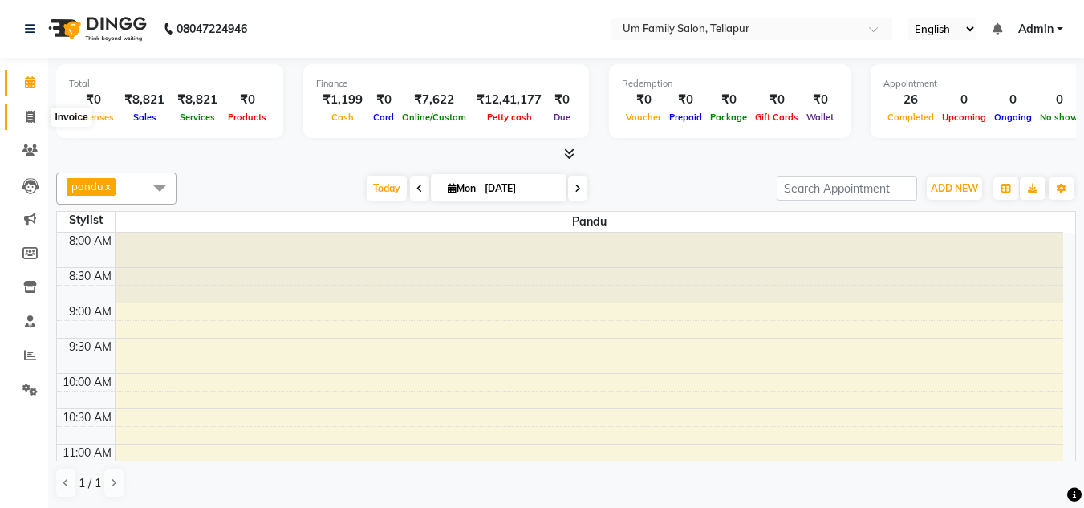
click at [26, 116] on icon at bounding box center [30, 117] width 9 height 12
select select "service"
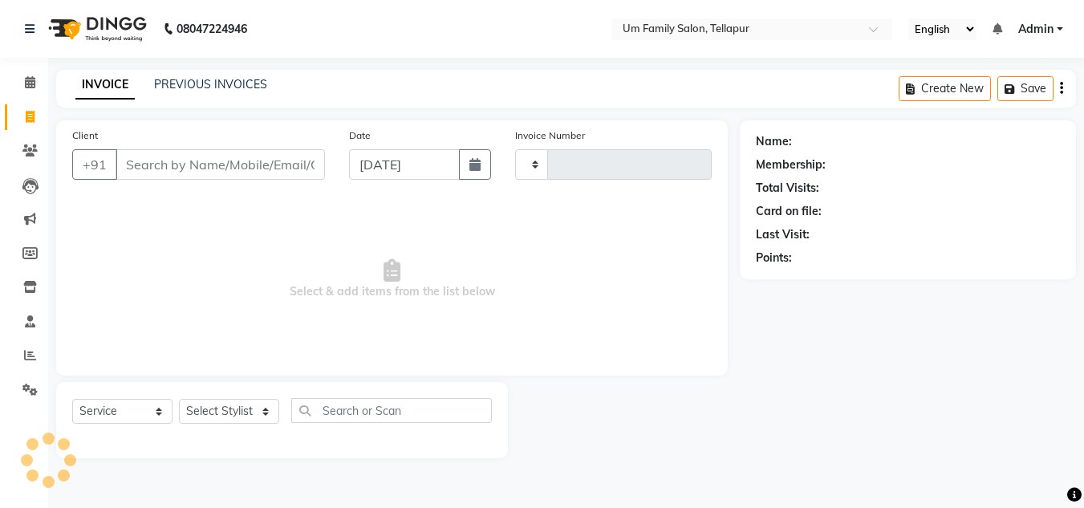
type input "6836"
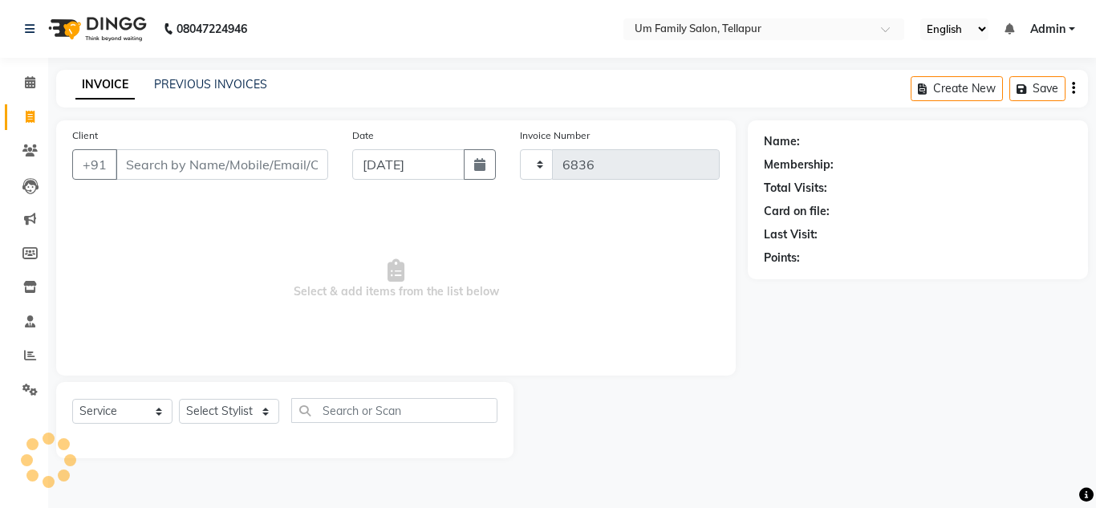
select select "5102"
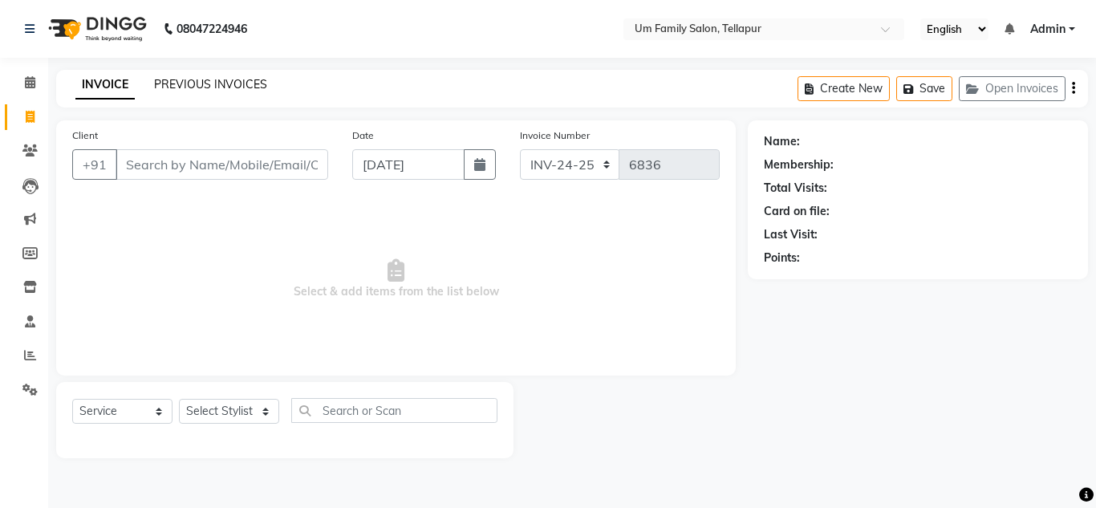
click at [199, 87] on link "PREVIOUS INVOICES" at bounding box center [210, 84] width 113 height 14
